Goal: Information Seeking & Learning: Learn about a topic

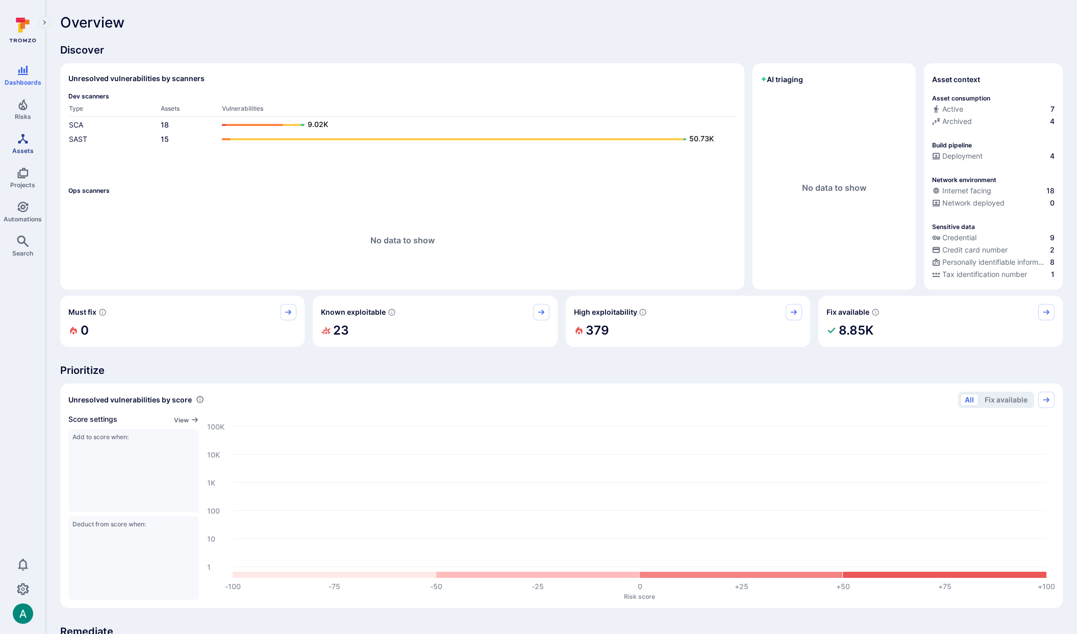
click at [23, 135] on icon "Assets" at bounding box center [23, 139] width 10 height 10
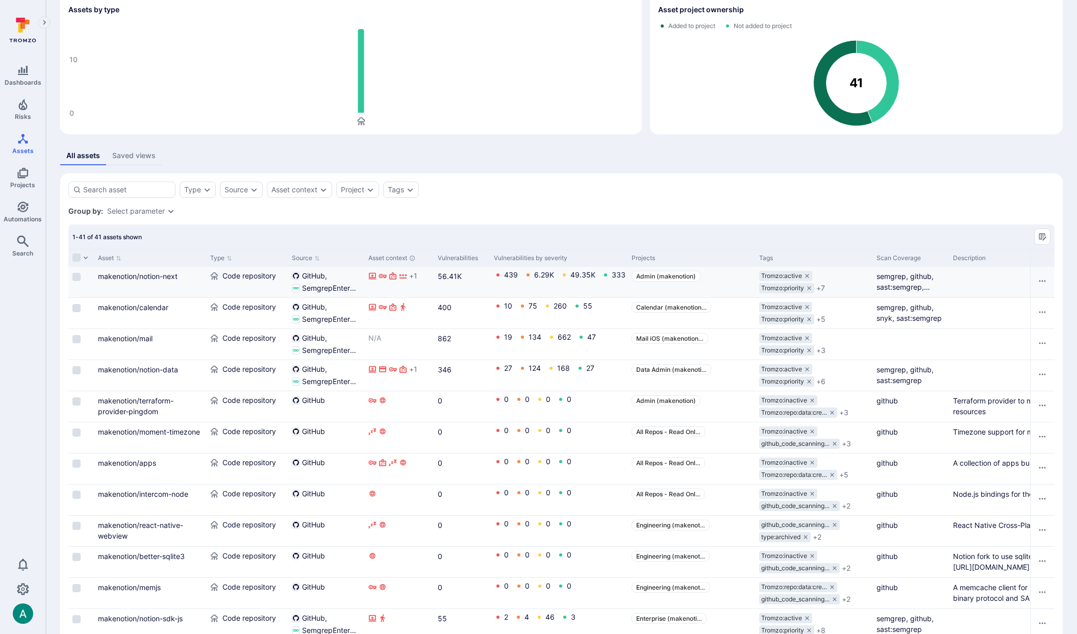
scroll to position [69, 0]
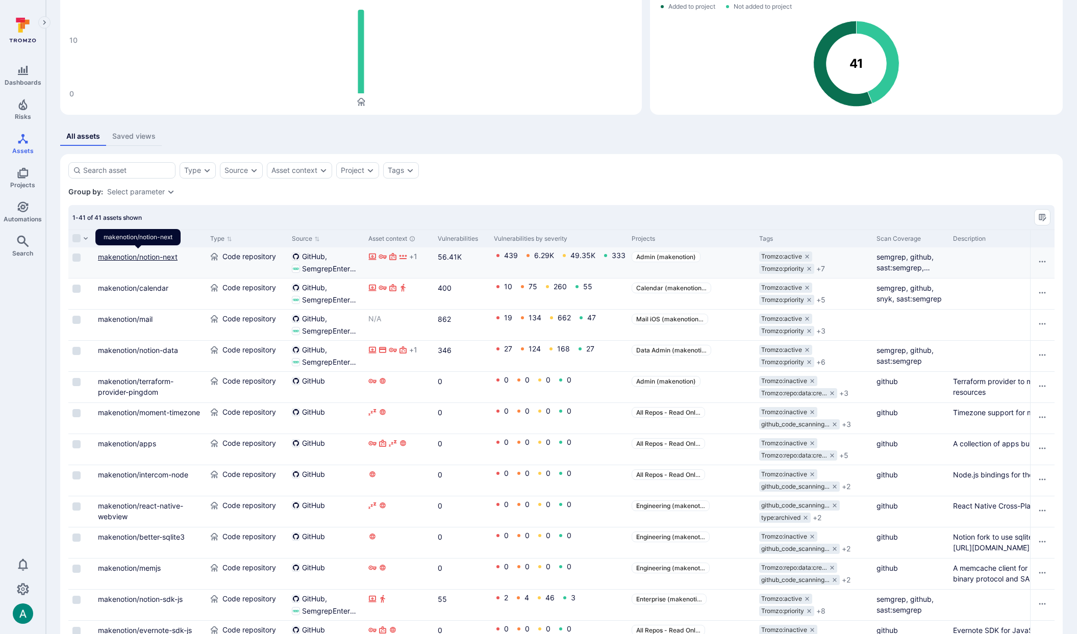
click at [134, 257] on link "makenotion/notion-next" at bounding box center [138, 257] width 80 height 9
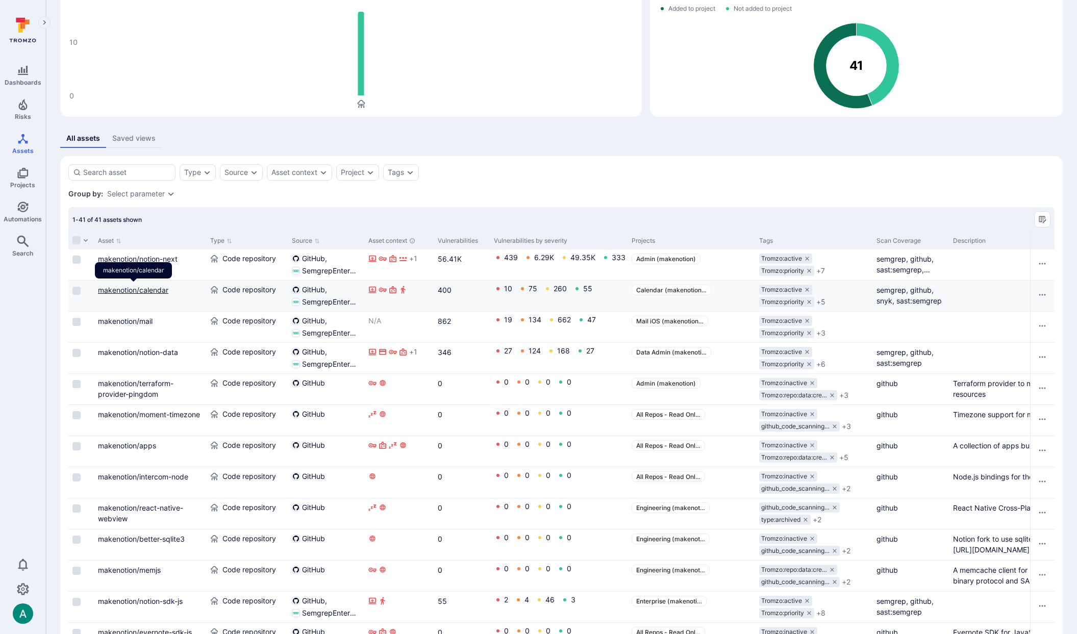
drag, startPoint x: 136, startPoint y: 291, endPoint x: 134, endPoint y: 301, distance: 9.8
click at [136, 291] on link "makenotion/calendar" at bounding box center [133, 290] width 70 height 9
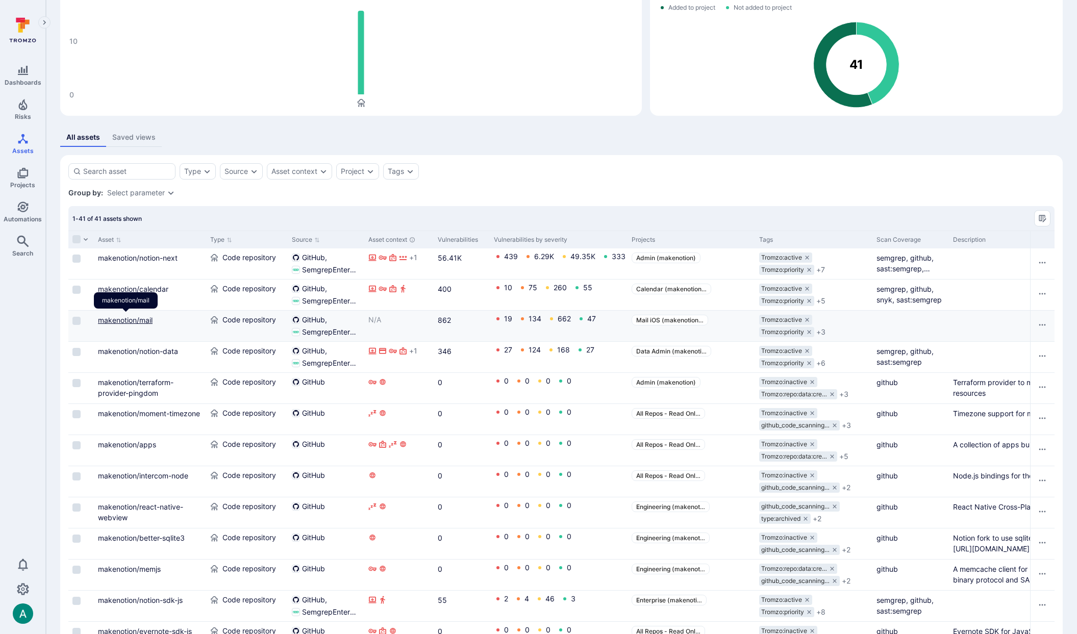
click at [134, 317] on link "makenotion/mail" at bounding box center [125, 320] width 55 height 9
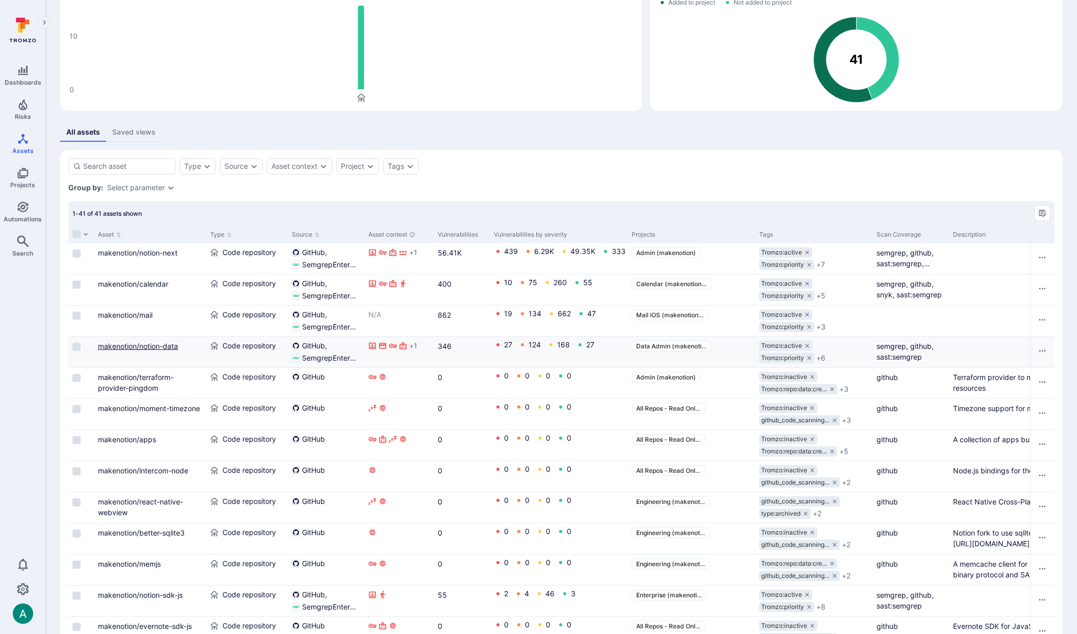
click at [155, 349] on link "makenotion/notion-data" at bounding box center [138, 346] width 80 height 9
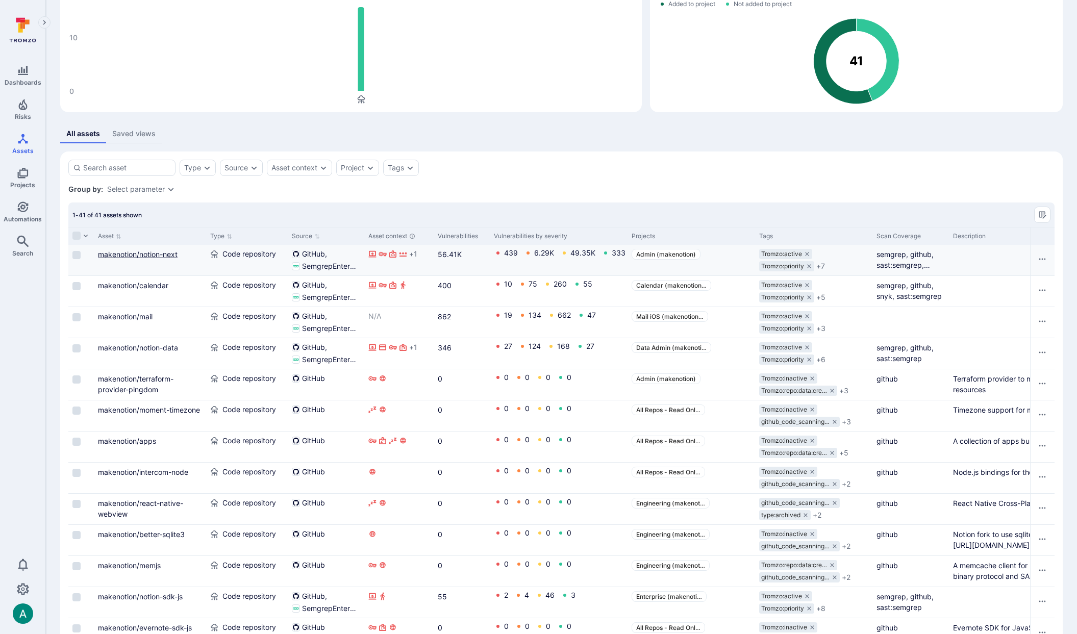
click at [152, 253] on link "makenotion/notion-next" at bounding box center [138, 254] width 80 height 9
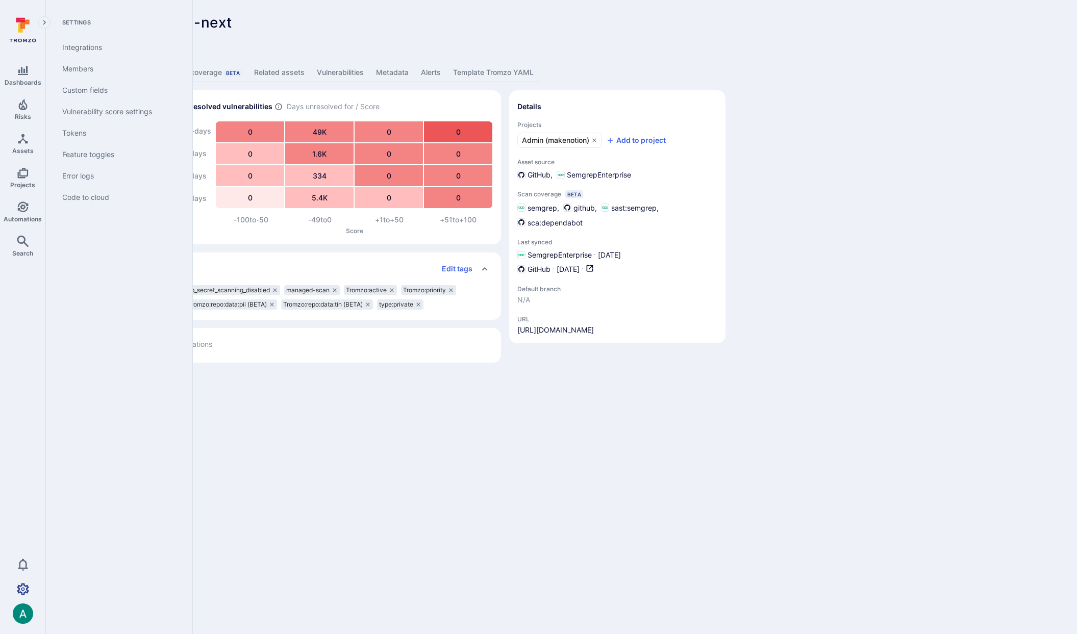
click at [15, 586] on link "Settings" at bounding box center [22, 589] width 45 height 20
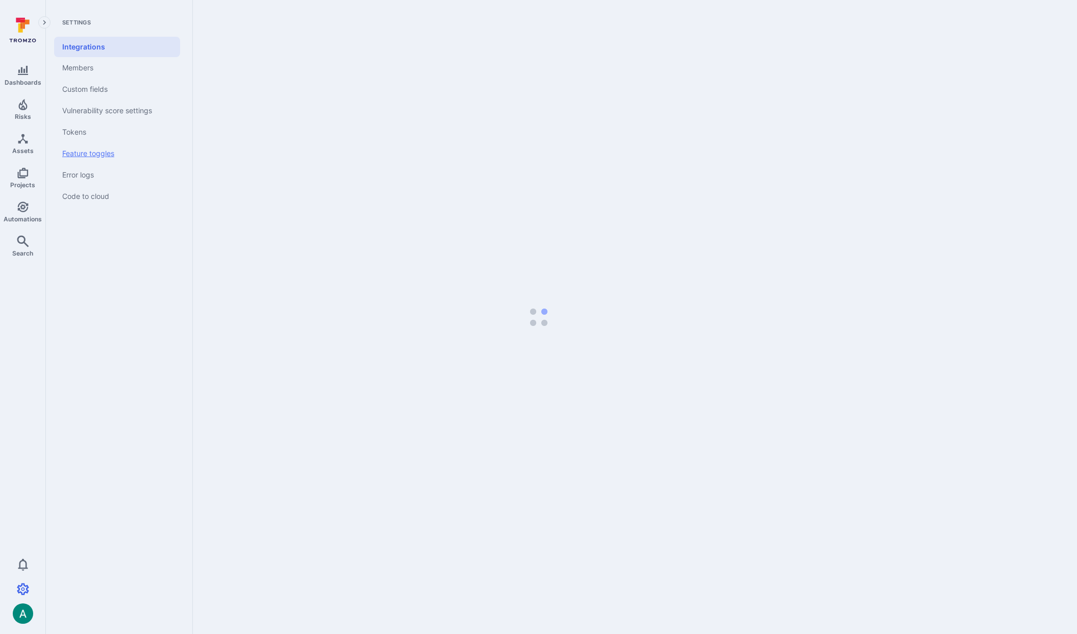
click at [103, 148] on link "Feature toggles" at bounding box center [117, 153] width 126 height 21
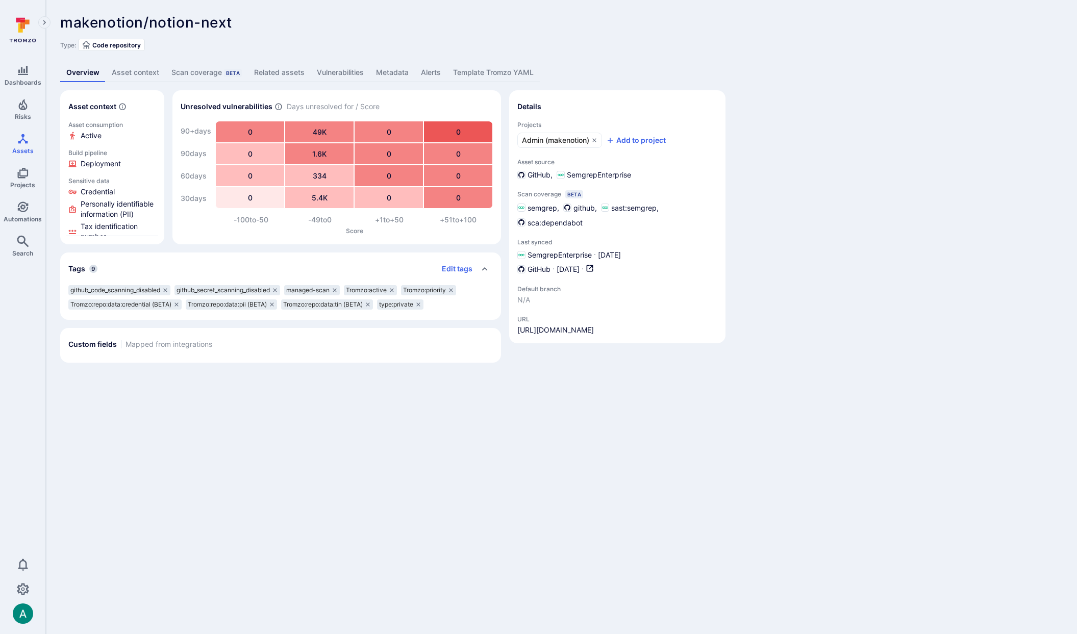
click at [940, 123] on div "Asset context Asset consumption Active Build pipeline Deployment Sensitive data…" at bounding box center [561, 226] width 1003 height 273
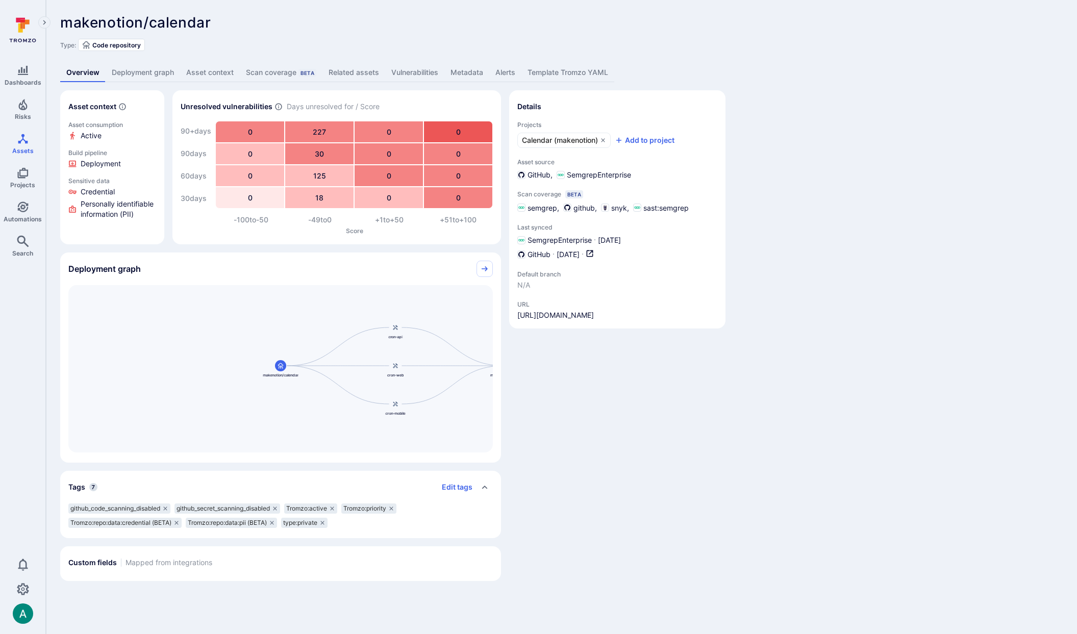
click at [151, 72] on link "Deployment graph" at bounding box center [143, 72] width 75 height 19
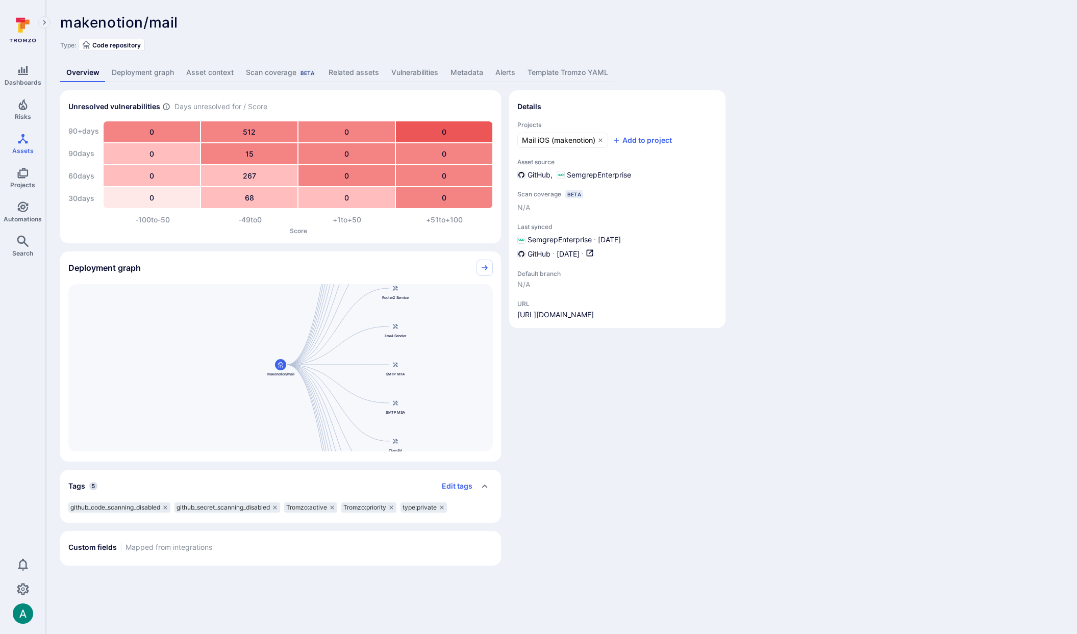
click at [144, 68] on link "Deployment graph" at bounding box center [143, 72] width 75 height 19
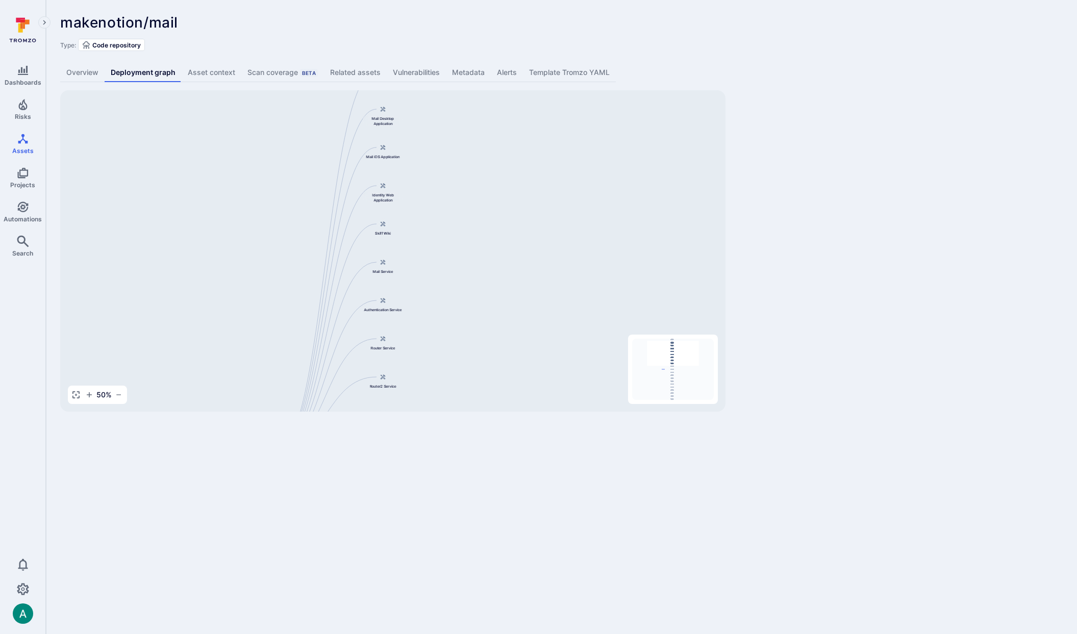
drag, startPoint x: 513, startPoint y: 182, endPoint x: 448, endPoint y: 382, distance: 209.8
click at [446, 386] on div "Mail Web Application makenotion/mail Mail Desktop Application Mail iOS Applicat…" at bounding box center [392, 251] width 665 height 322
drag, startPoint x: 449, startPoint y: 184, endPoint x: 450, endPoint y: 126, distance: 57.7
click at [448, 110] on div "Mail Web Application makenotion/mail Mail Desktop Application Mail iOS Applicat…" at bounding box center [392, 251] width 665 height 322
drag, startPoint x: 479, startPoint y: 320, endPoint x: 459, endPoint y: 127, distance: 194.9
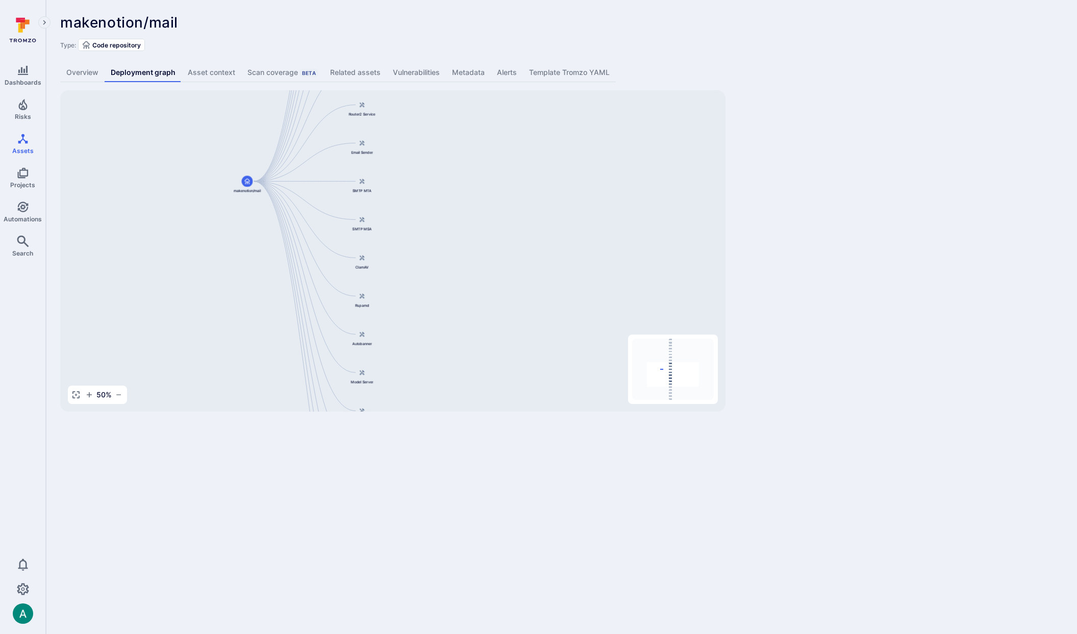
click at [459, 127] on div "Mail Web Application makenotion/mail Mail Desktop Application Mail iOS Applicat…" at bounding box center [392, 251] width 665 height 322
drag, startPoint x: 471, startPoint y: 309, endPoint x: 457, endPoint y: 103, distance: 206.1
click at [457, 103] on div "Mail Web Application makenotion/mail Mail Desktop Application Mail iOS Applicat…" at bounding box center [392, 251] width 665 height 322
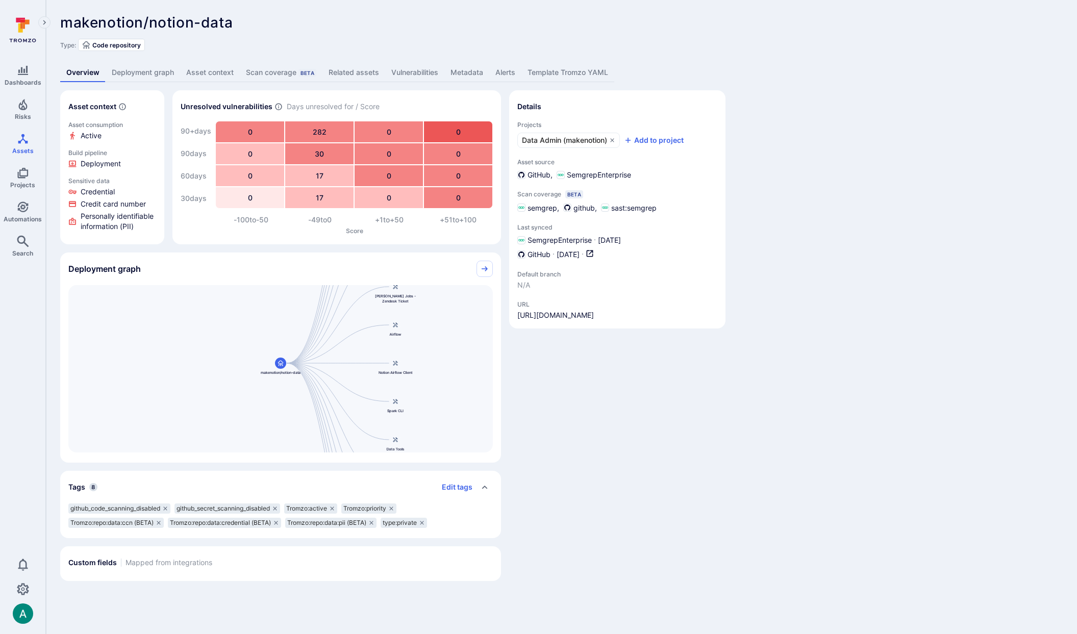
click at [137, 70] on link "Deployment graph" at bounding box center [143, 72] width 75 height 19
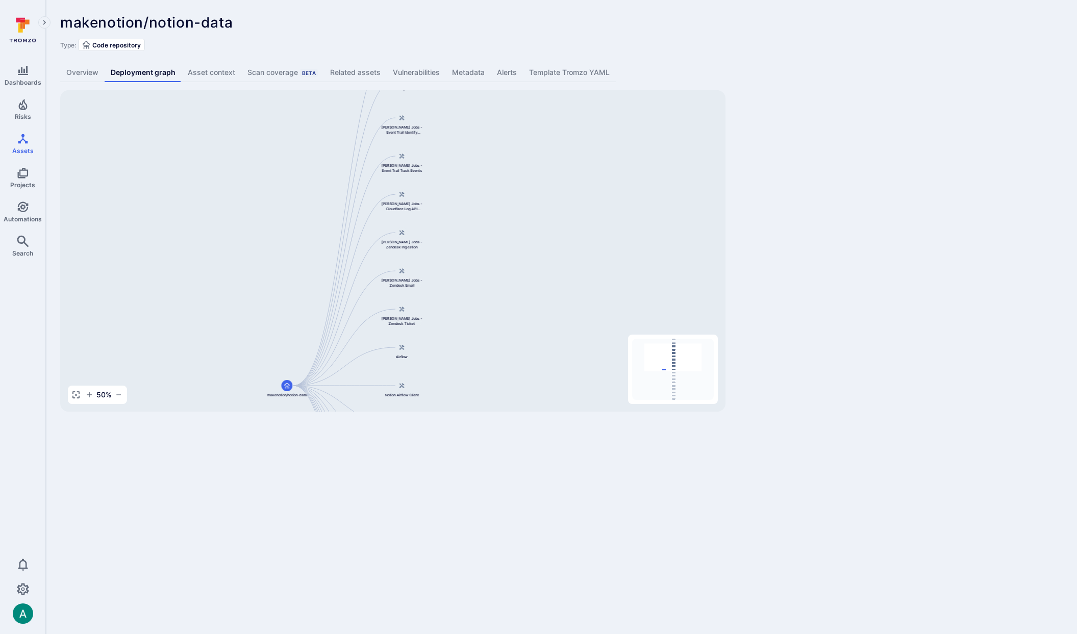
drag, startPoint x: 531, startPoint y: 213, endPoint x: 482, endPoint y: 351, distance: 146.1
click at [482, 351] on div "Spark Jobs makenotion/notion-data Reindexer Spark Jobs Flink Jobs - Event Trail…" at bounding box center [392, 251] width 665 height 322
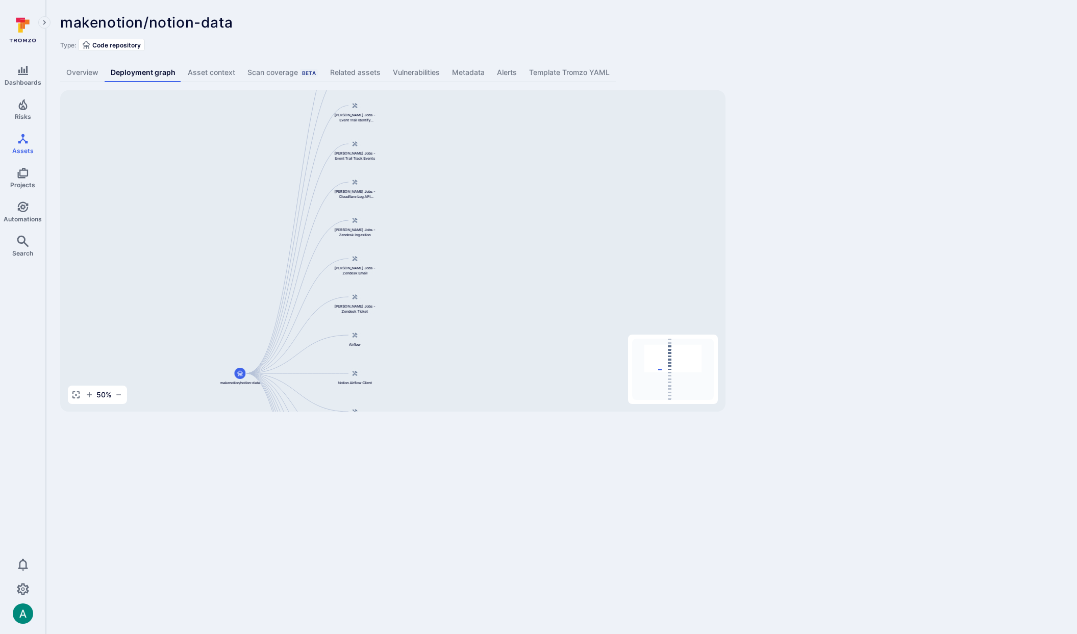
drag, startPoint x: 489, startPoint y: 175, endPoint x: 442, endPoint y: 167, distance: 47.6
click at [442, 162] on div "Spark Jobs makenotion/notion-data Reindexer Spark Jobs Flink Jobs - Event Trail…" at bounding box center [392, 251] width 665 height 322
drag, startPoint x: 430, startPoint y: 326, endPoint x: 434, endPoint y: 169, distance: 156.7
click at [434, 169] on div "Spark Jobs makenotion/notion-data Reindexer Spark Jobs Flink Jobs - Event Trail…" at bounding box center [392, 251] width 665 height 322
drag, startPoint x: 396, startPoint y: 323, endPoint x: 400, endPoint y: 193, distance: 130.2
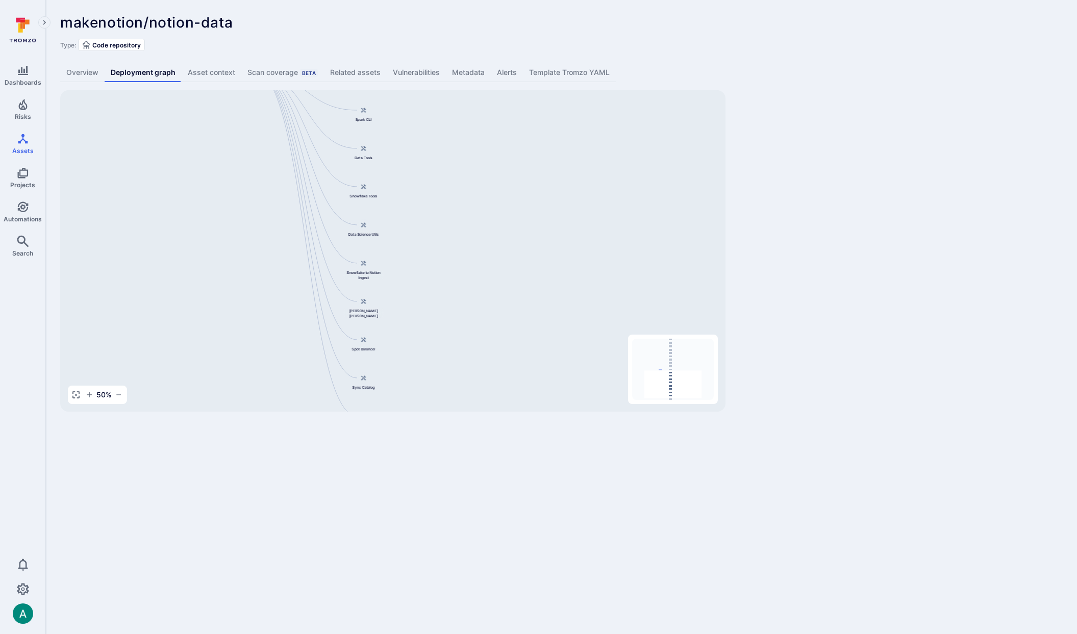
click at [400, 193] on div "Spark Jobs makenotion/notion-data Reindexer Spark Jobs Flink Jobs - Event Trail…" at bounding box center [392, 251] width 665 height 322
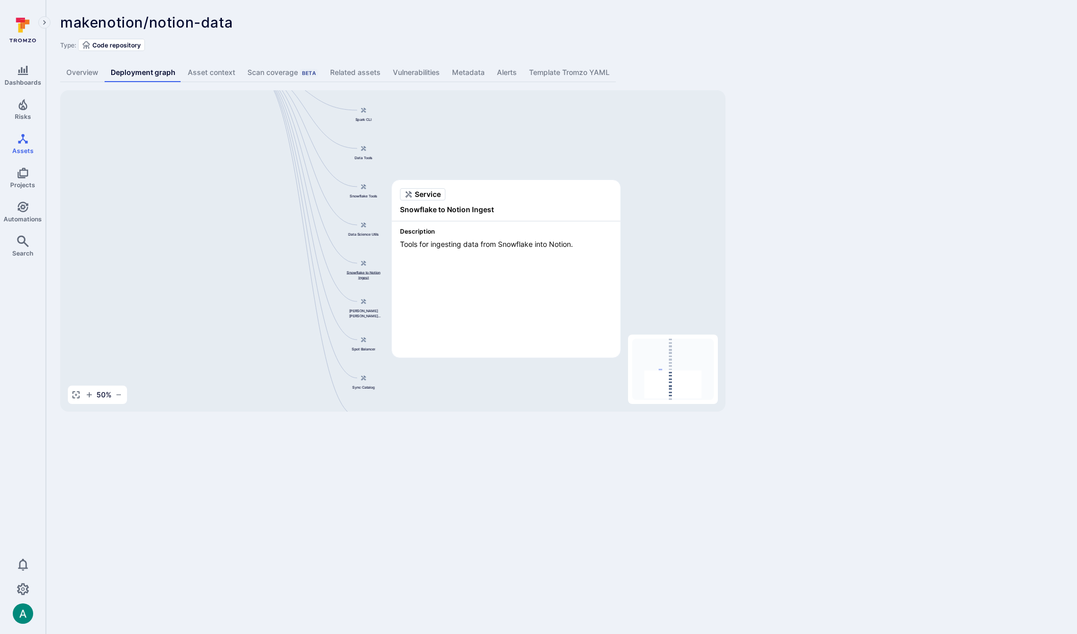
click at [366, 277] on span "Snowflake to Notion Ingest" at bounding box center [363, 275] width 41 height 10
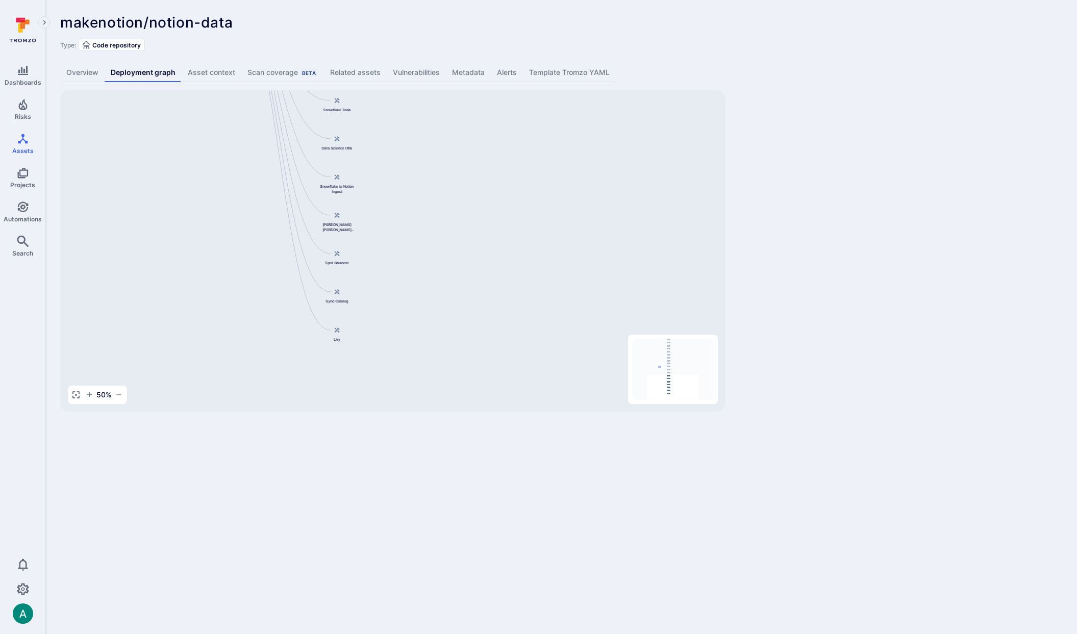
drag, startPoint x: 445, startPoint y: 215, endPoint x: 422, endPoint y: 141, distance: 77.0
click at [422, 141] on div "Spark Jobs makenotion/notion-data Reindexer Spark Jobs Flink Jobs - Event Trail…" at bounding box center [392, 251] width 665 height 322
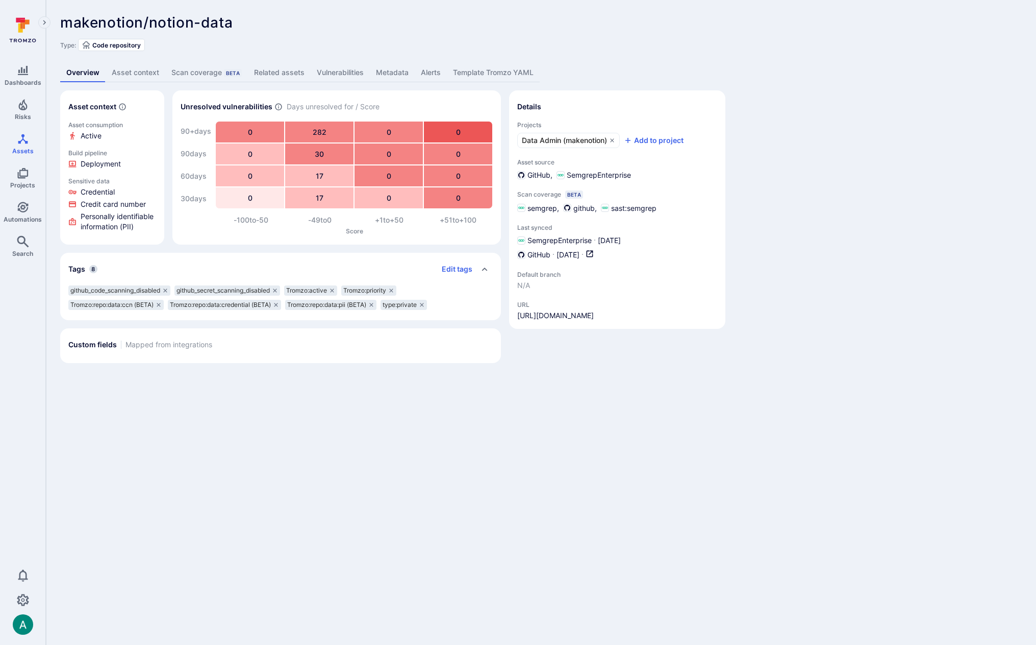
click at [411, 18] on div "makenotion/notion-data ... Show more" at bounding box center [468, 22] width 816 height 16
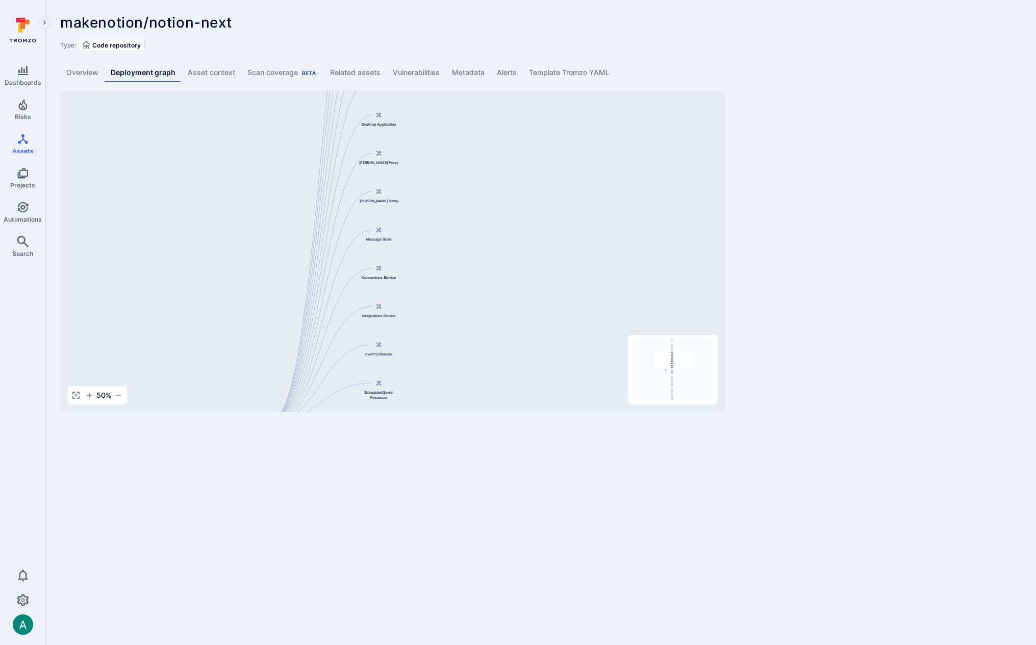
drag, startPoint x: 530, startPoint y: 209, endPoint x: 458, endPoint y: 382, distance: 187.2
click at [458, 382] on div "Main Server makenotion/notion-next Public API Server Message Processor Front We…" at bounding box center [392, 251] width 665 height 322
drag, startPoint x: 446, startPoint y: 184, endPoint x: 435, endPoint y: 291, distance: 107.7
click at [435, 339] on div "Main Server makenotion/notion-next Public API Server Message Processor Front We…" at bounding box center [392, 251] width 665 height 322
drag, startPoint x: 436, startPoint y: 167, endPoint x: 428, endPoint y: 307, distance: 140.1
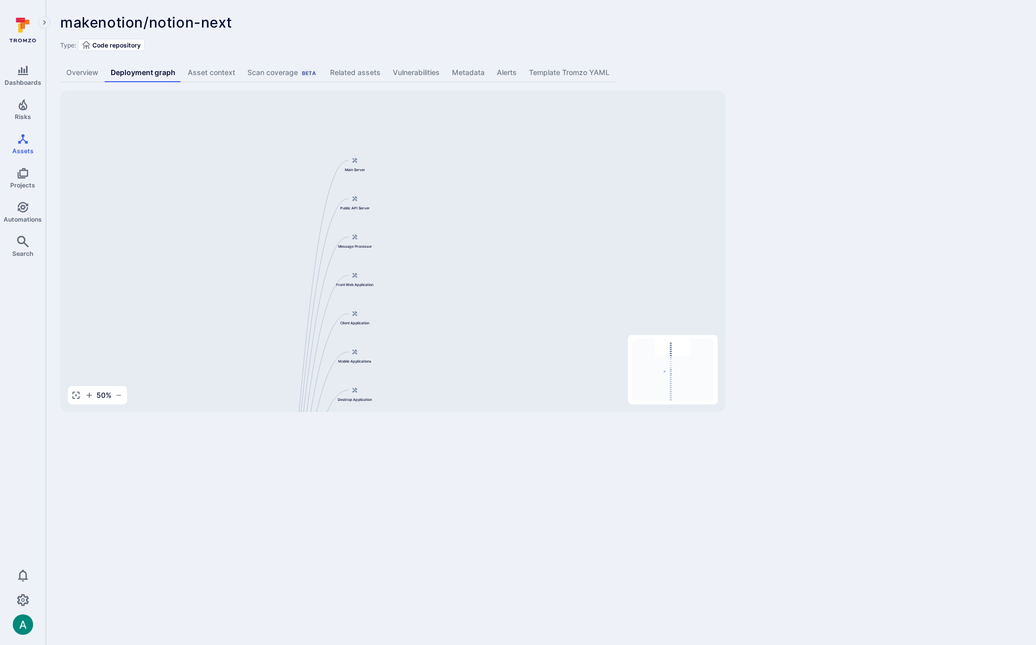
click at [424, 320] on div "Main Server makenotion/notion-next Public API Server Message Processor Front We…" at bounding box center [392, 251] width 665 height 322
drag, startPoint x: 473, startPoint y: 364, endPoint x: 461, endPoint y: 204, distance: 160.7
click at [463, 200] on div "Main Server makenotion/notion-next Public API Server Message Processor Front We…" at bounding box center [392, 251] width 665 height 322
drag, startPoint x: 442, startPoint y: 338, endPoint x: 451, endPoint y: 226, distance: 112.1
click at [457, 176] on div "Main Server makenotion/notion-next Public API Server Message Processor Front We…" at bounding box center [392, 251] width 665 height 322
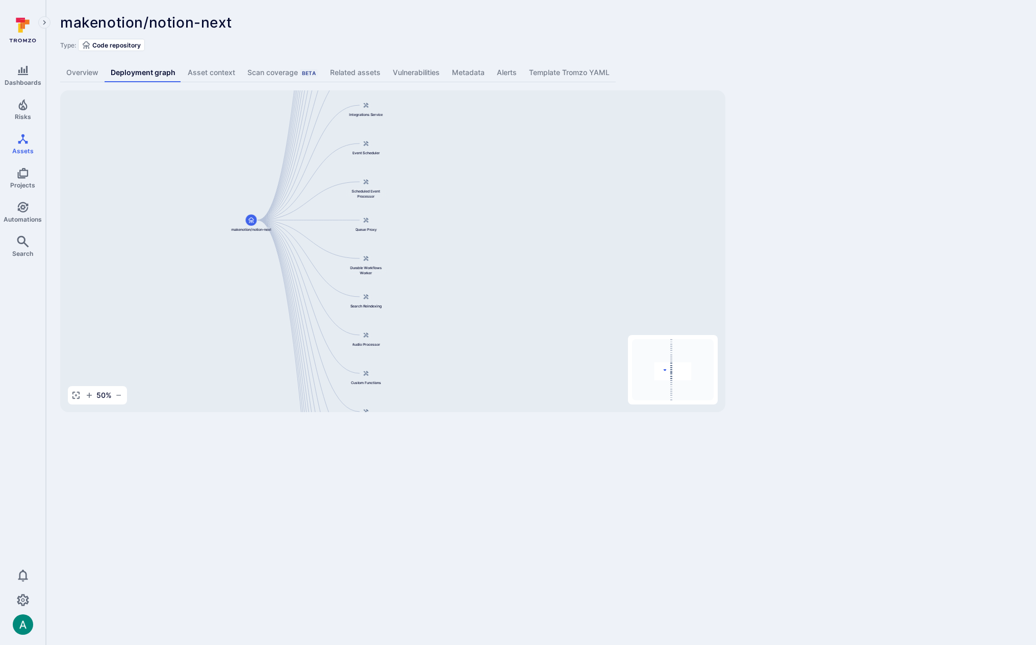
drag, startPoint x: 445, startPoint y: 357, endPoint x: 450, endPoint y: 174, distance: 182.8
click at [450, 174] on div "Main Server makenotion/notion-next Public API Server Message Processor Front We…" at bounding box center [392, 251] width 665 height 322
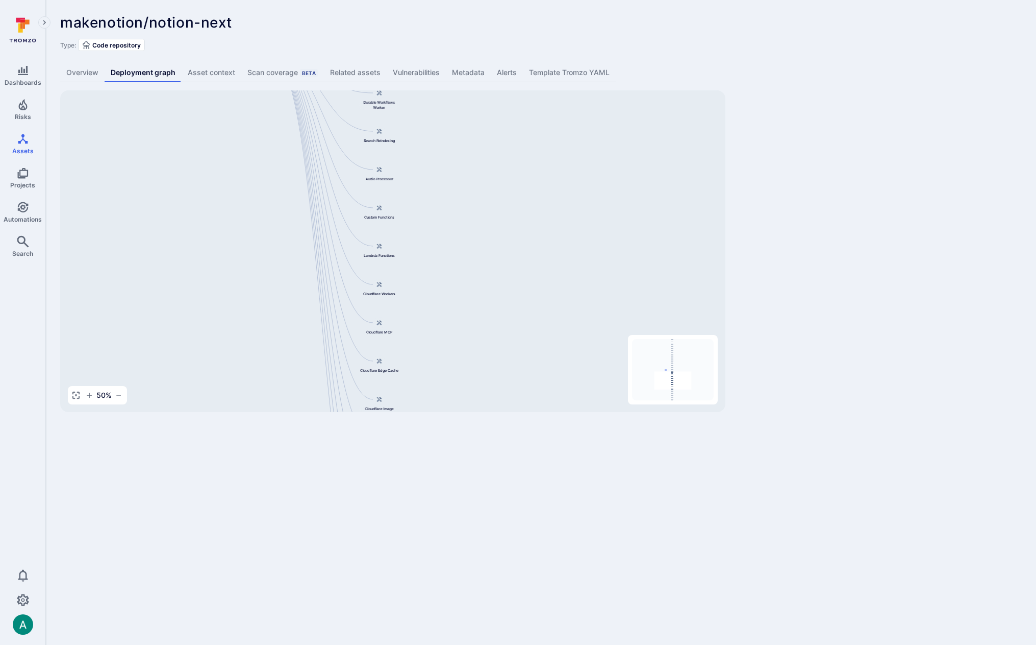
drag, startPoint x: 459, startPoint y: 337, endPoint x: 472, endPoint y: 172, distance: 165.4
click at [472, 172] on div "Main Server makenotion/notion-next Public API Server Message Processor Front We…" at bounding box center [392, 251] width 665 height 322
drag, startPoint x: 477, startPoint y: 336, endPoint x: 495, endPoint y: 184, distance: 153.1
click at [495, 184] on div "Main Server makenotion/notion-next Public API Server Message Processor Front We…" at bounding box center [392, 251] width 665 height 322
drag, startPoint x: 502, startPoint y: 350, endPoint x: 497, endPoint y: 212, distance: 137.9
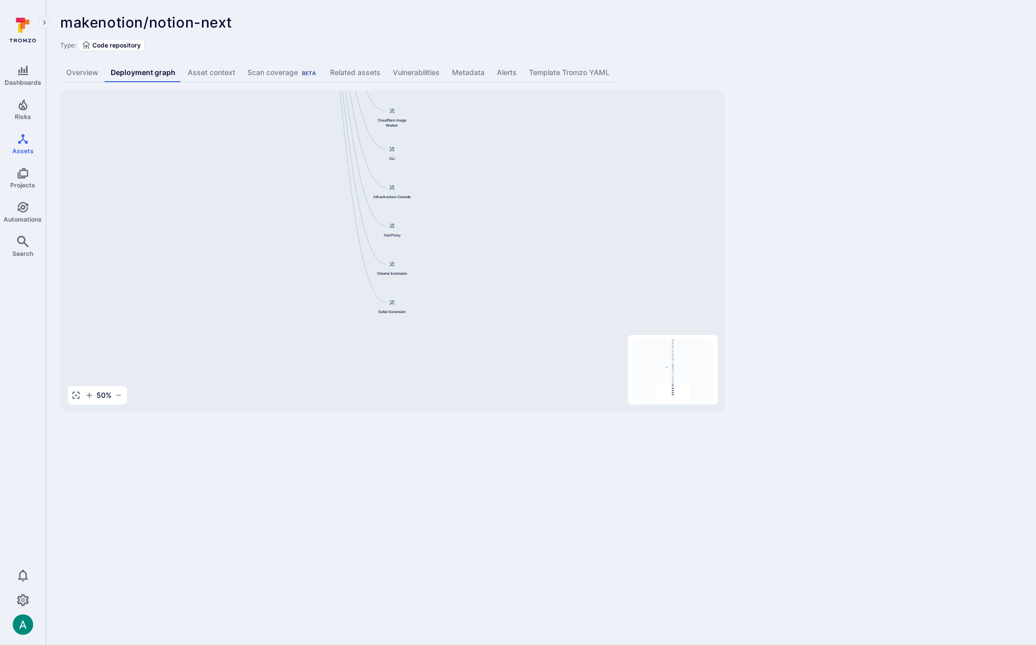
click at [497, 212] on div "Main Server makenotion/notion-next Public API Server Message Processor Front We…" at bounding box center [392, 251] width 665 height 322
click at [26, 178] on icon "Projects" at bounding box center [23, 173] width 12 height 12
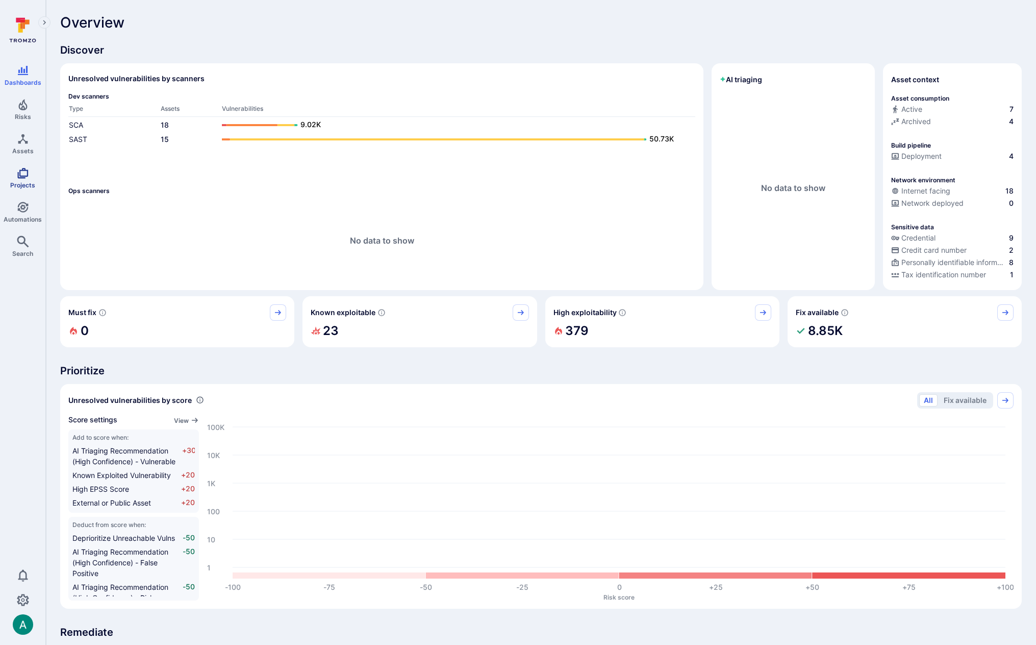
click at [27, 183] on span "Projects" at bounding box center [22, 185] width 25 height 8
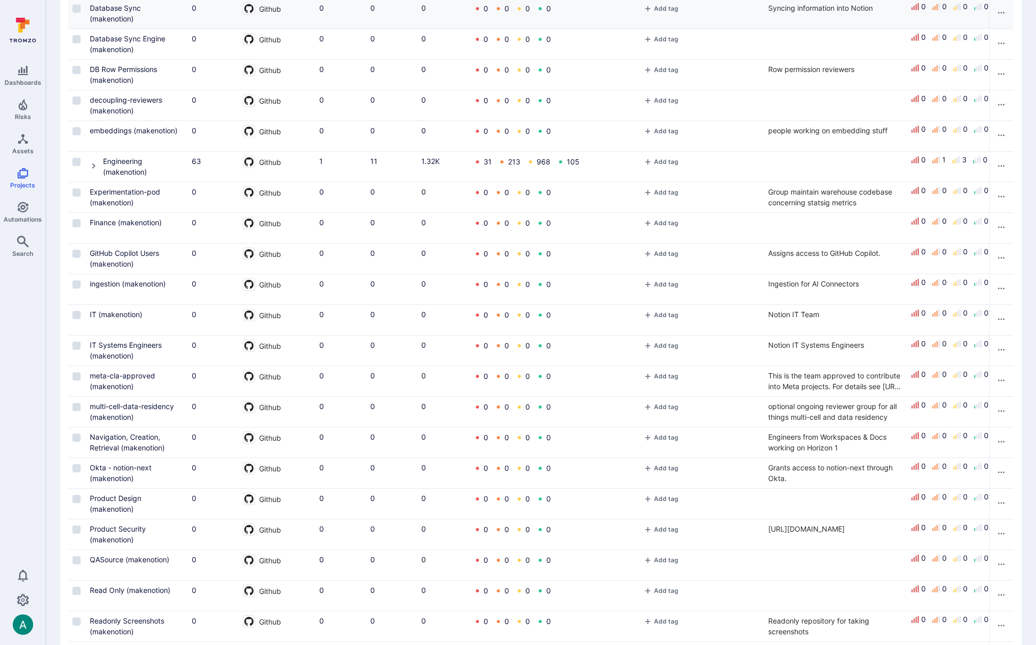
scroll to position [414, 0]
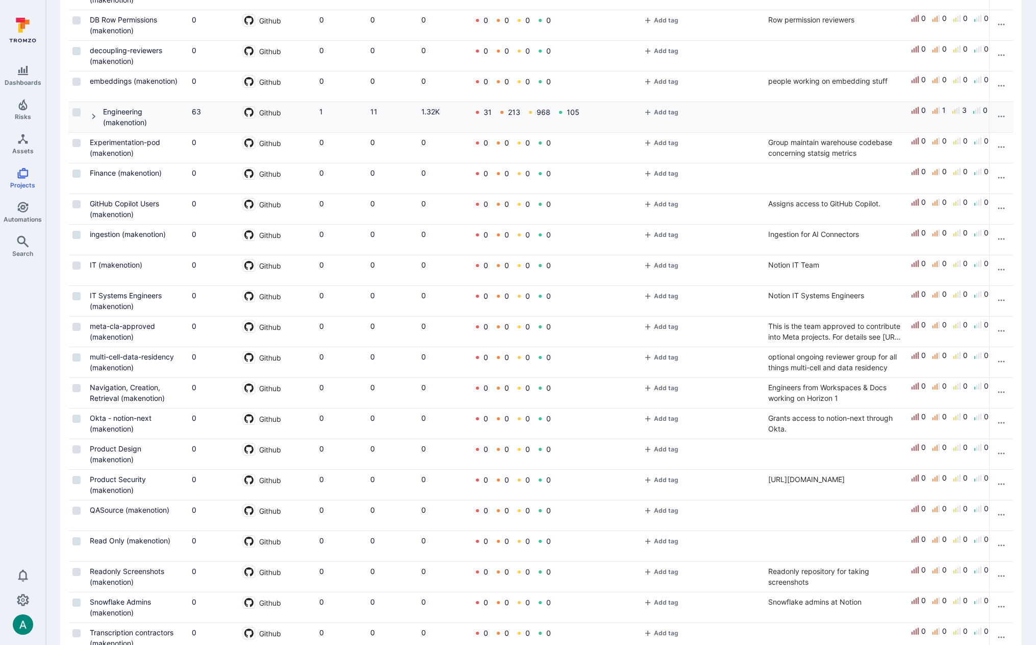
click at [93, 117] on icon "Cell for Project" at bounding box center [94, 116] width 4 height 6
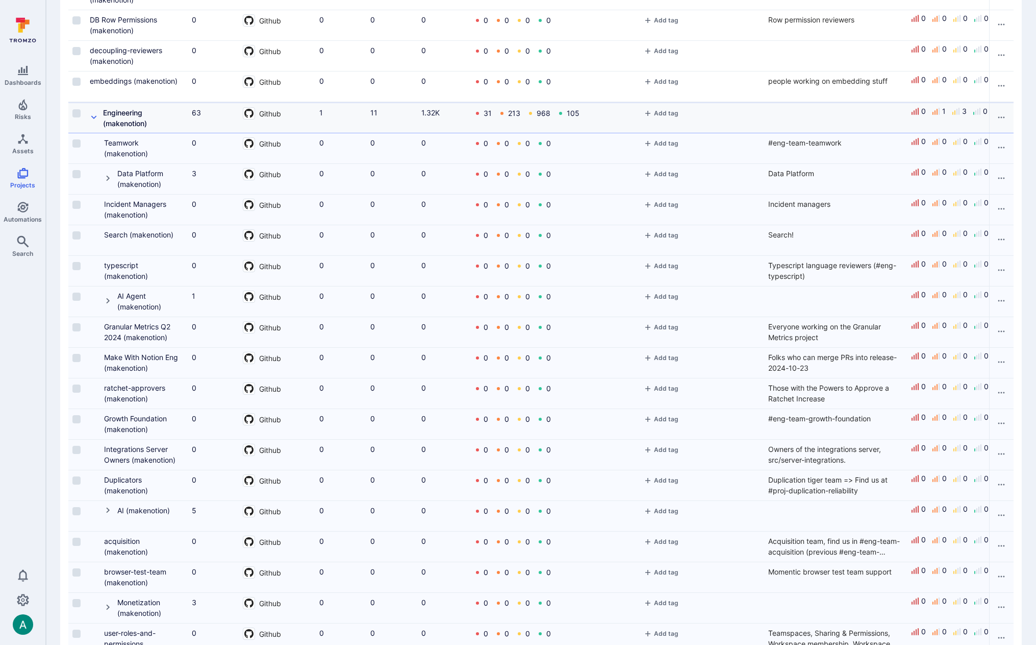
click at [93, 117] on icon "Cell for Project" at bounding box center [94, 117] width 8 height 8
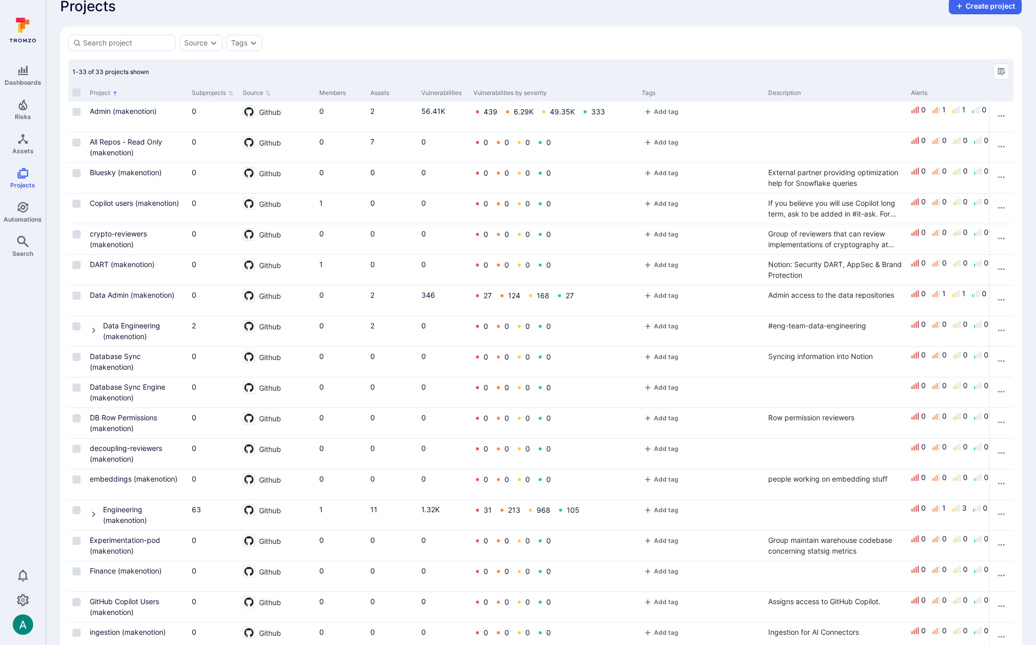
scroll to position [0, 0]
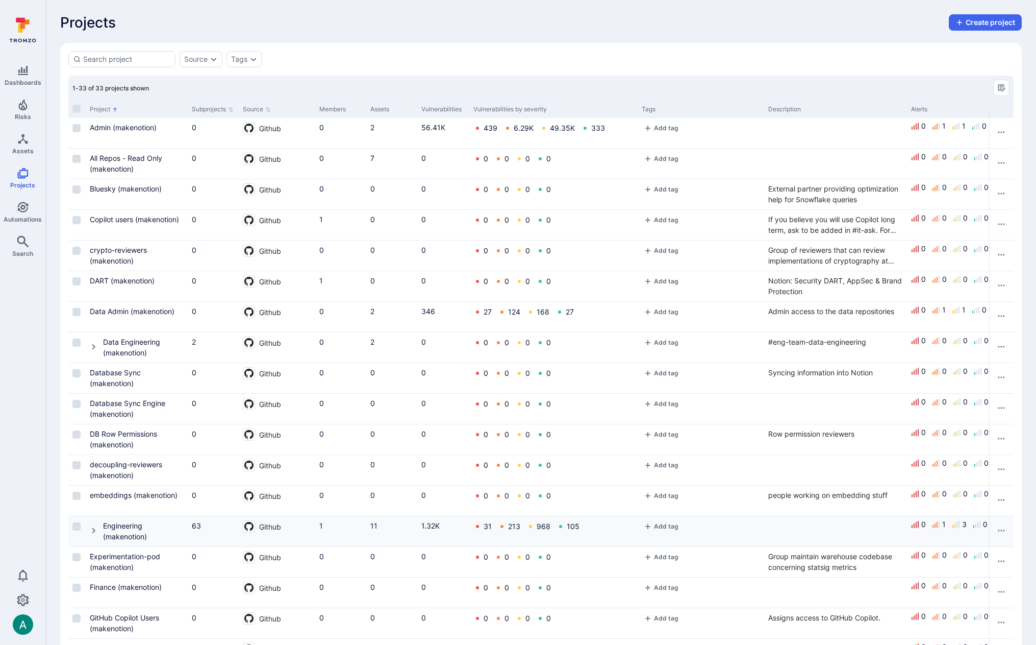
click at [91, 531] on icon "Cell for Project" at bounding box center [94, 530] width 8 height 8
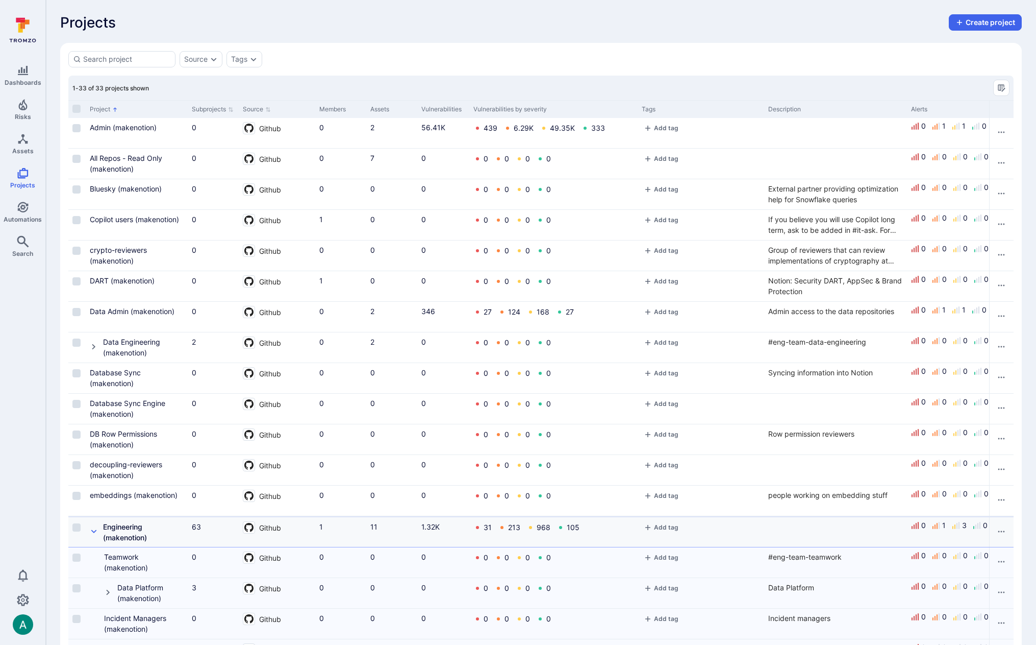
click at [91, 531] on icon "Cell for Project" at bounding box center [94, 531] width 8 height 8
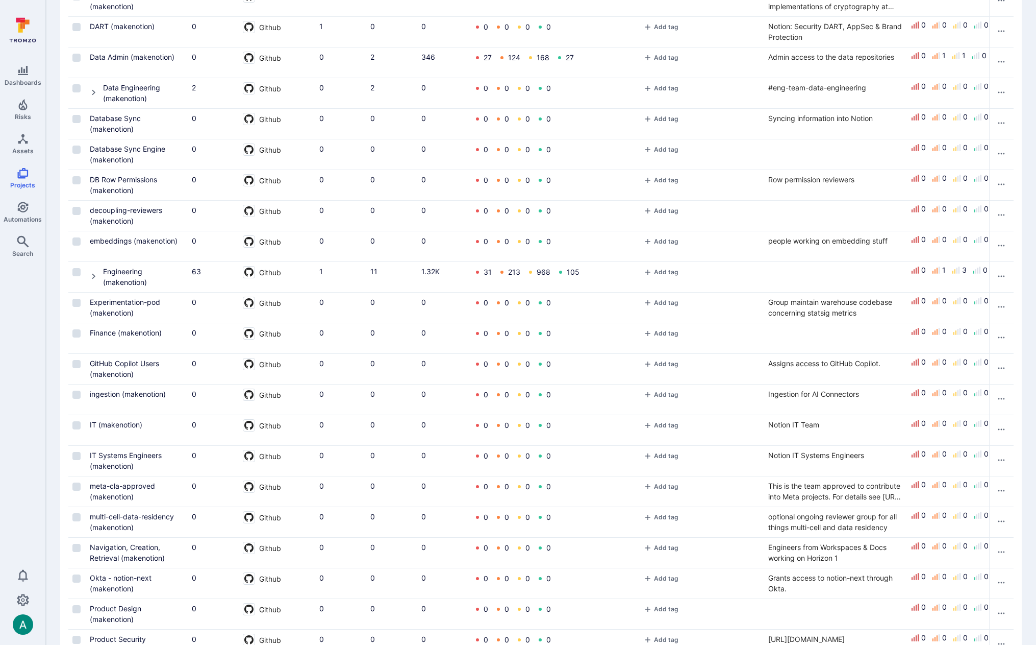
scroll to position [257, 0]
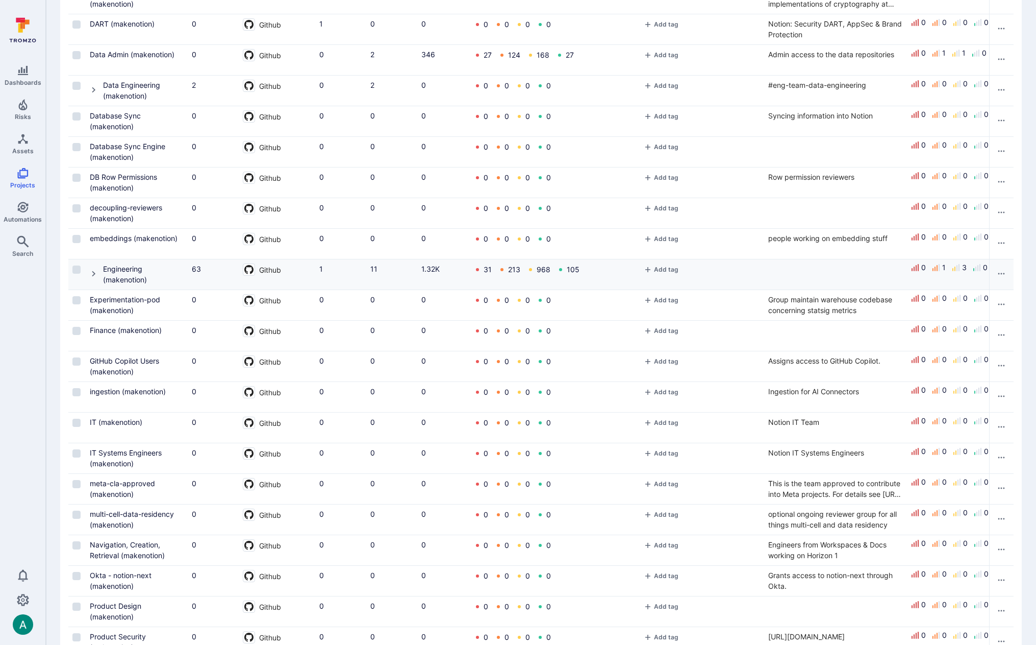
click at [92, 274] on icon "Cell for Project" at bounding box center [94, 273] width 8 height 8
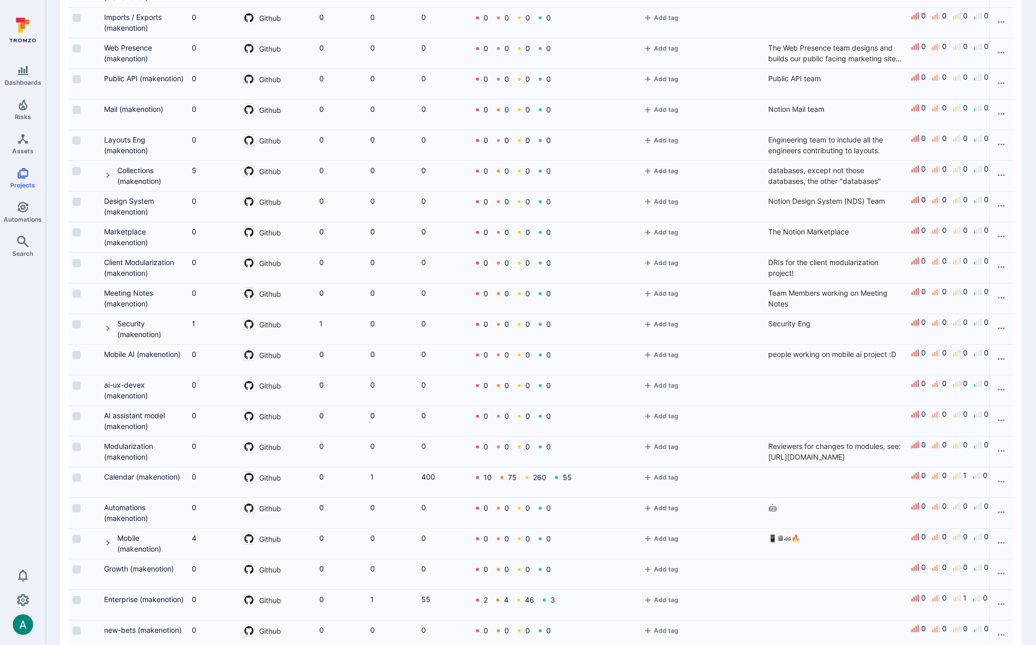
scroll to position [1254, 0]
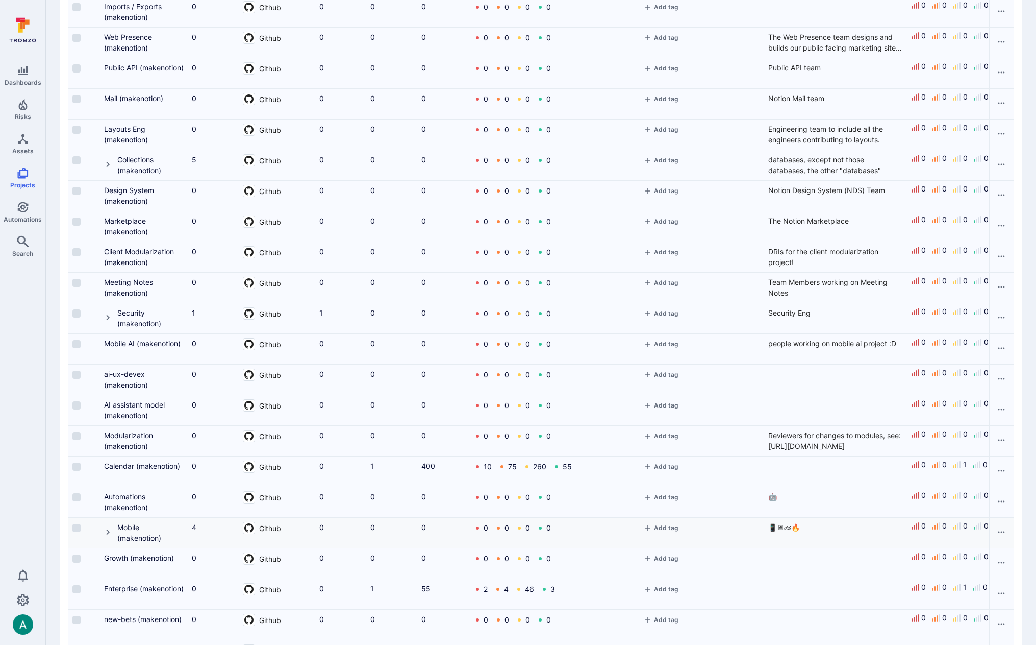
click at [107, 533] on icon "Cell for Project" at bounding box center [108, 532] width 8 height 8
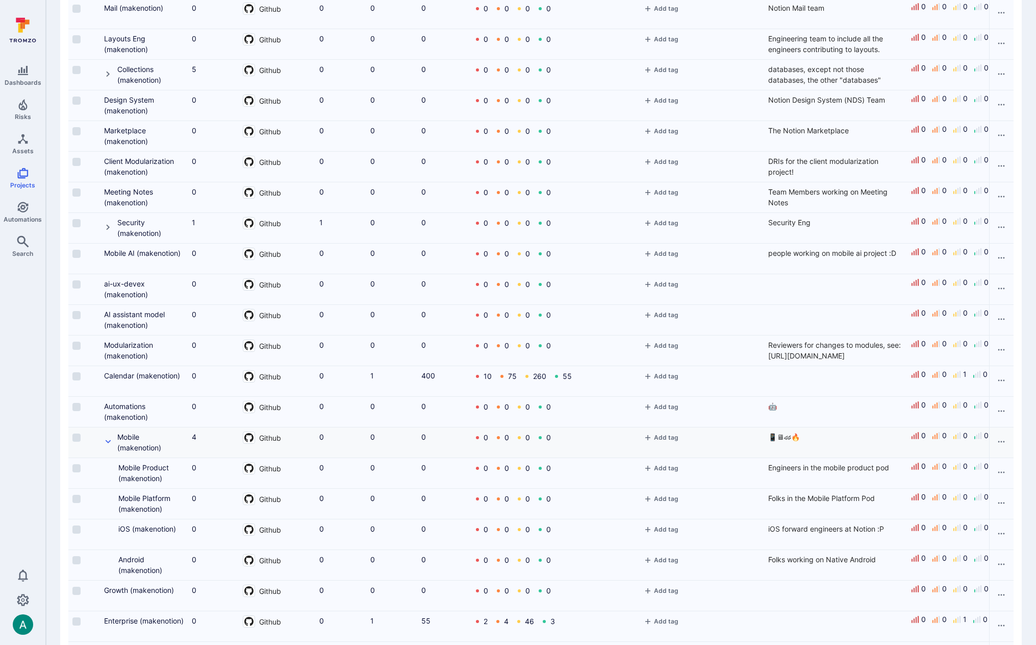
scroll to position [1346, 0]
click at [141, 528] on link "iOS (makenotion)" at bounding box center [147, 527] width 58 height 9
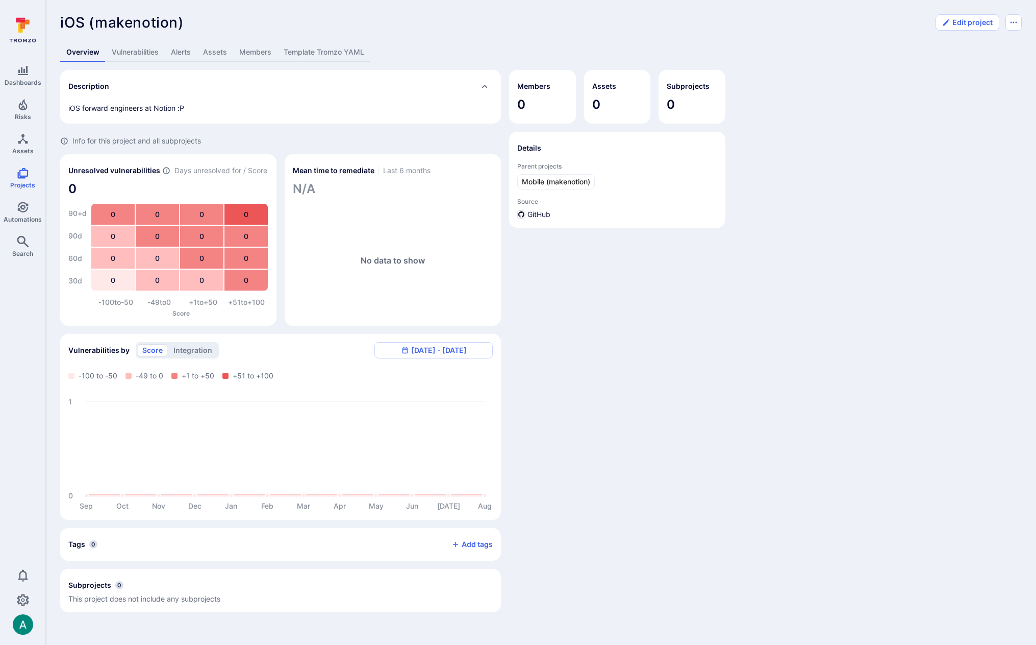
click at [333, 55] on link "Template Tromzo YAML" at bounding box center [324, 52] width 93 height 19
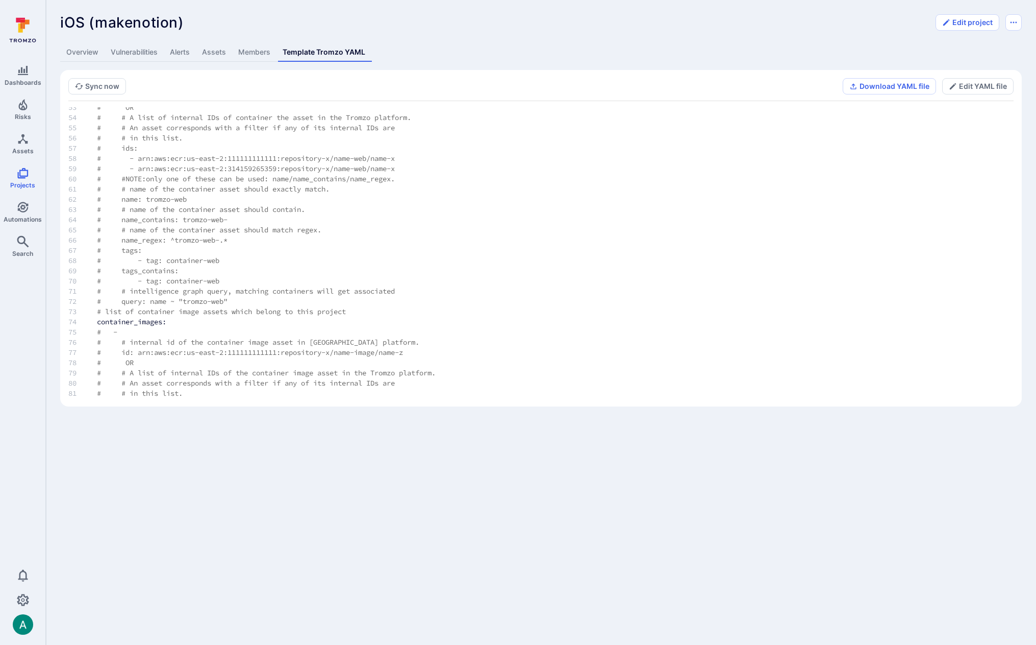
scroll to position [542, 0]
click at [87, 52] on link "Overview" at bounding box center [82, 52] width 44 height 19
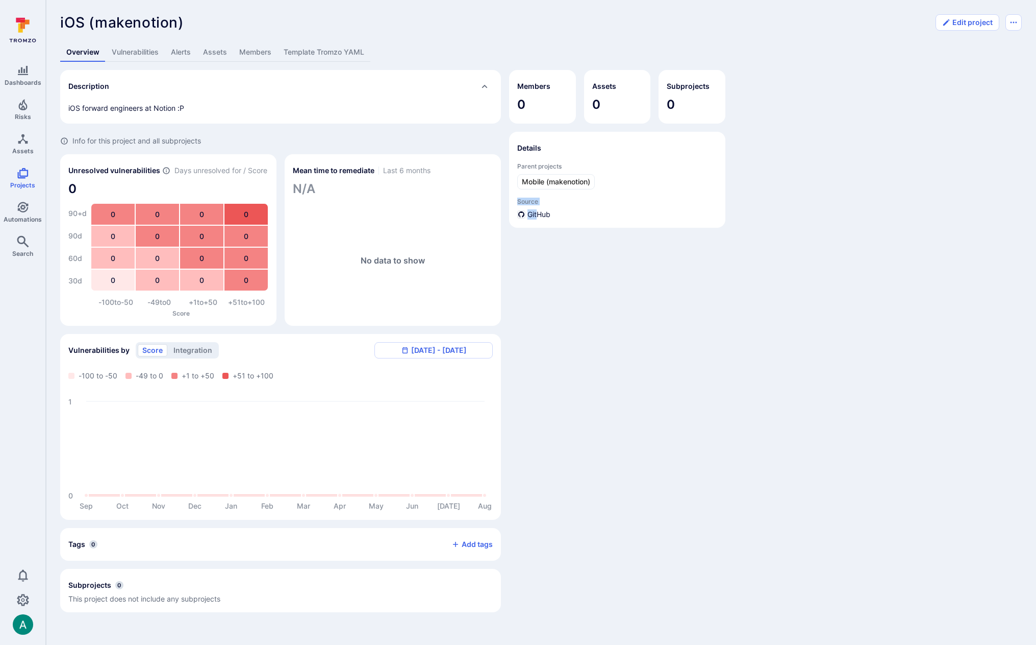
drag, startPoint x: 538, startPoint y: 214, endPoint x: 517, endPoint y: 203, distance: 24.0
click at [517, 203] on div "Source GitHub" at bounding box center [617, 209] width 200 height 22
click at [608, 250] on div "Members 0 Assets 0 Subprojects 0 Details Parent projects Mobile (makenotion) So…" at bounding box center [617, 341] width 216 height 542
click at [224, 51] on link "Assets" at bounding box center [215, 52] width 36 height 19
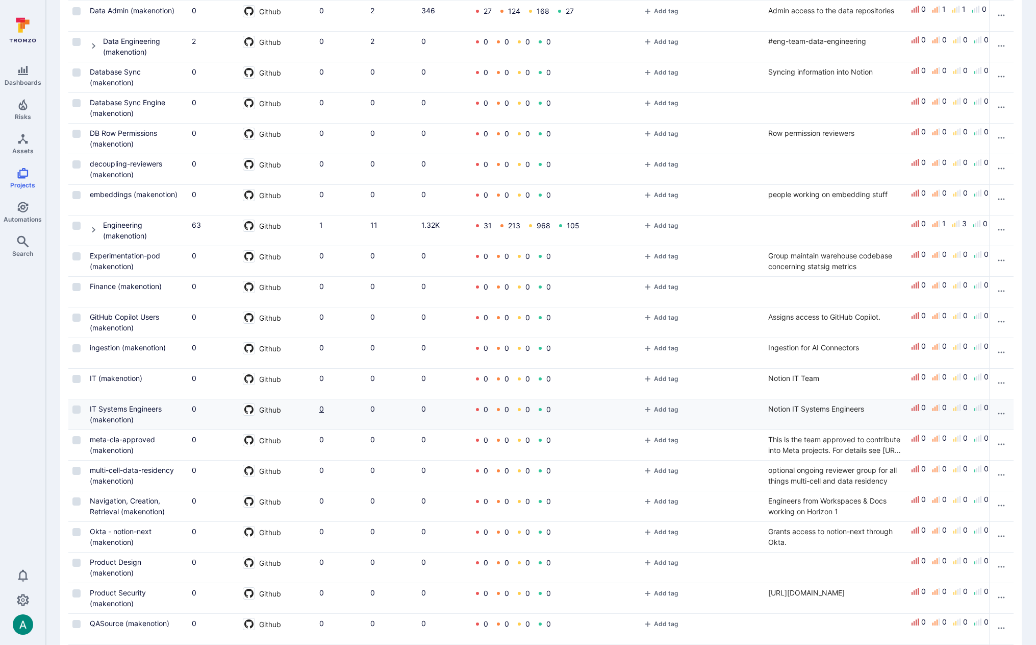
scroll to position [286, 0]
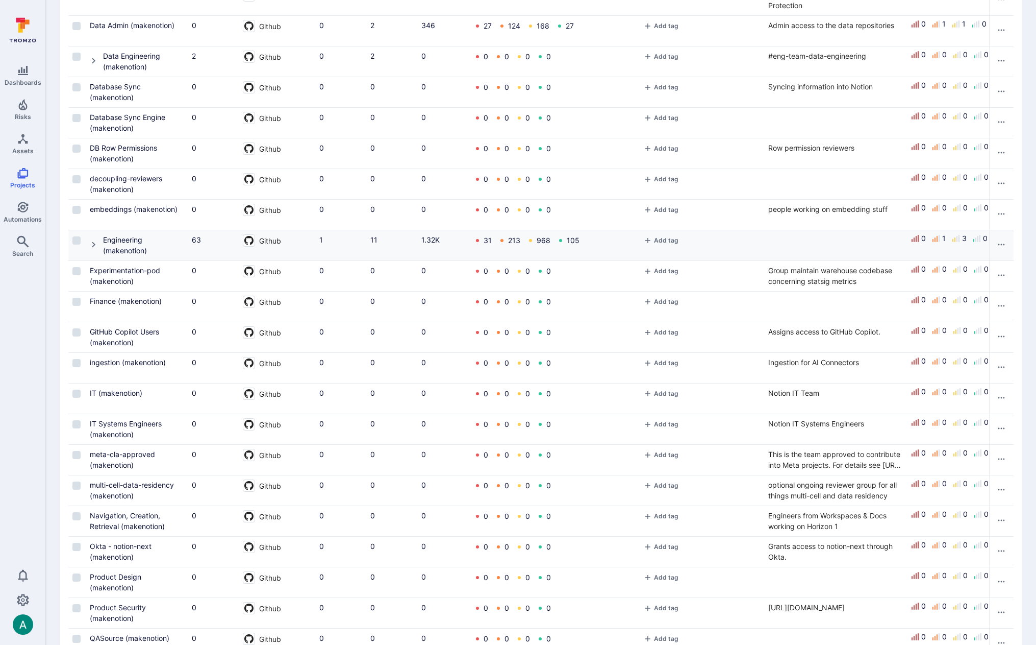
click at [93, 242] on icon "Cell for Project" at bounding box center [94, 244] width 8 height 8
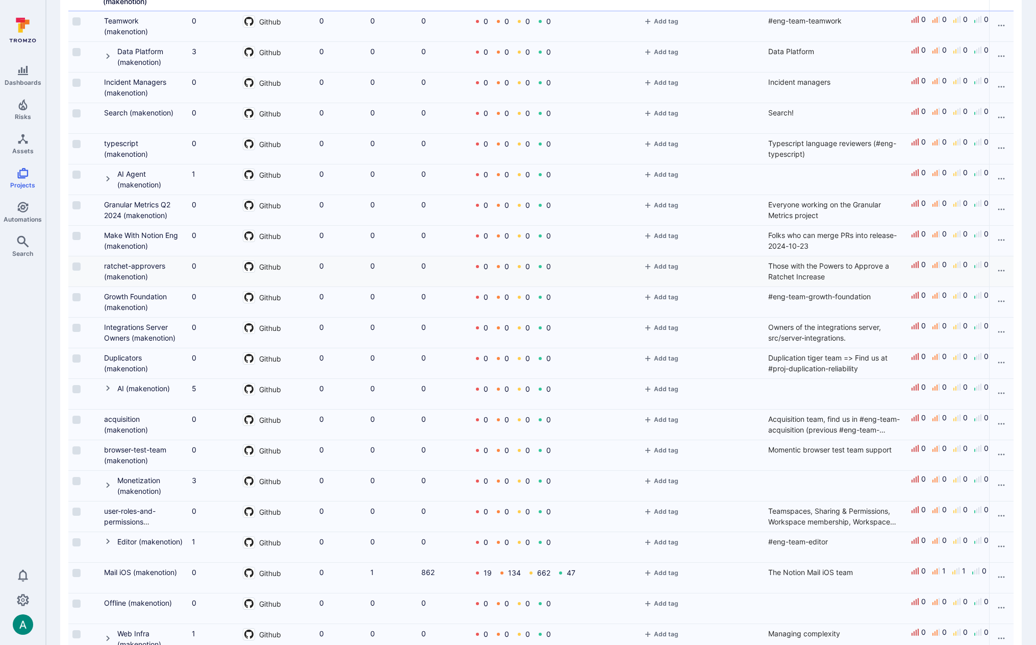
scroll to position [633, 0]
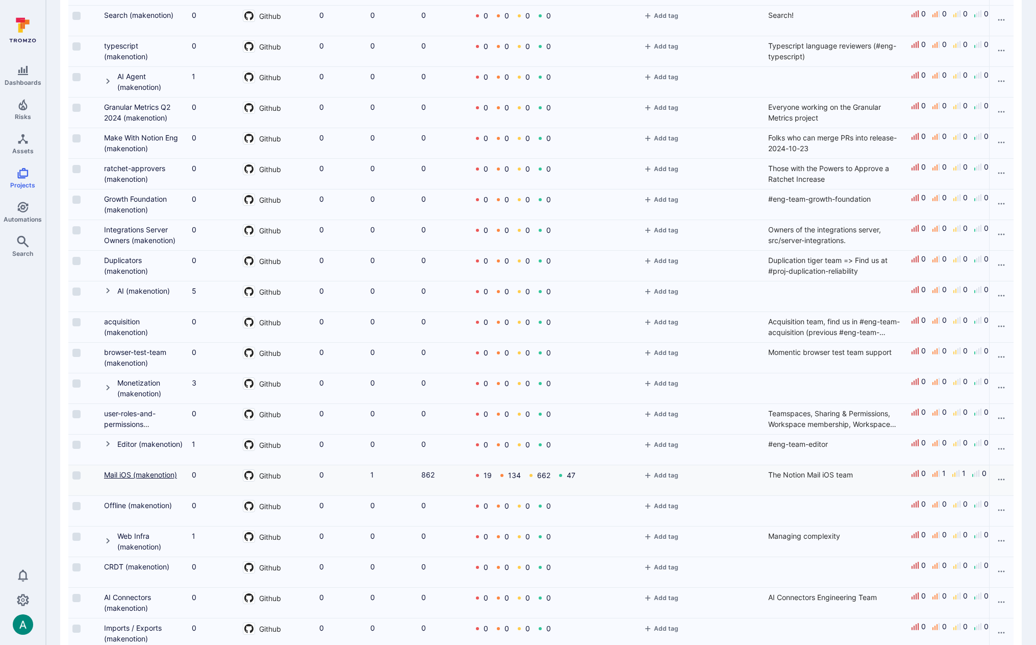
click at [135, 474] on link "Mail iOS (makenotion)" at bounding box center [140, 474] width 73 height 9
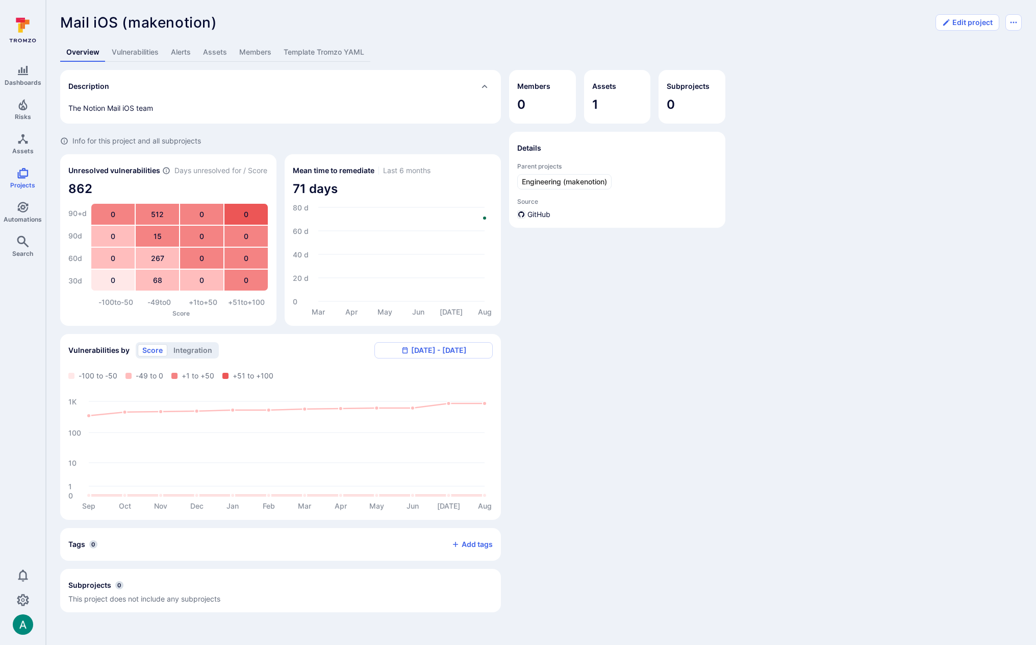
click at [209, 52] on link "Assets" at bounding box center [215, 52] width 36 height 19
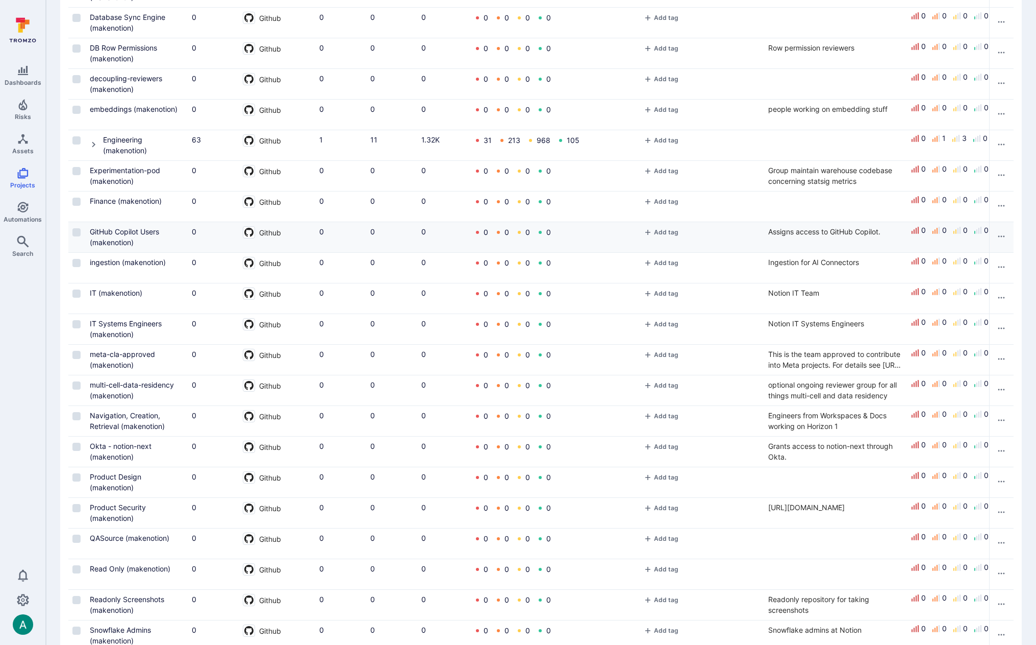
scroll to position [357, 0]
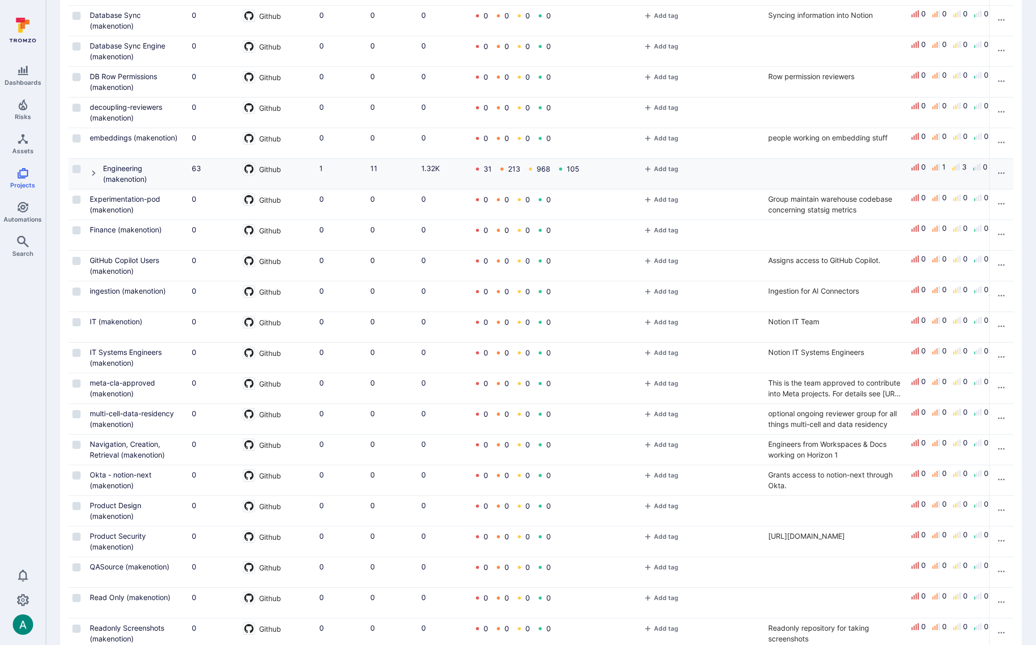
click at [92, 173] on icon "Cell for Project" at bounding box center [94, 173] width 8 height 8
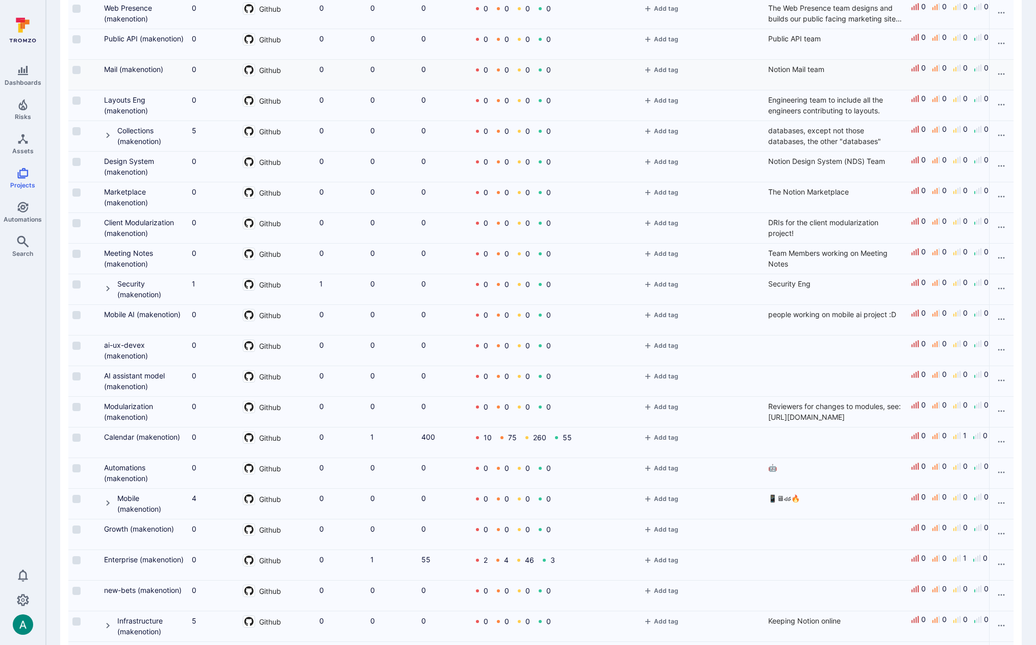
scroll to position [1286, 0]
click at [104, 283] on icon "Cell for Project" at bounding box center [108, 286] width 8 height 8
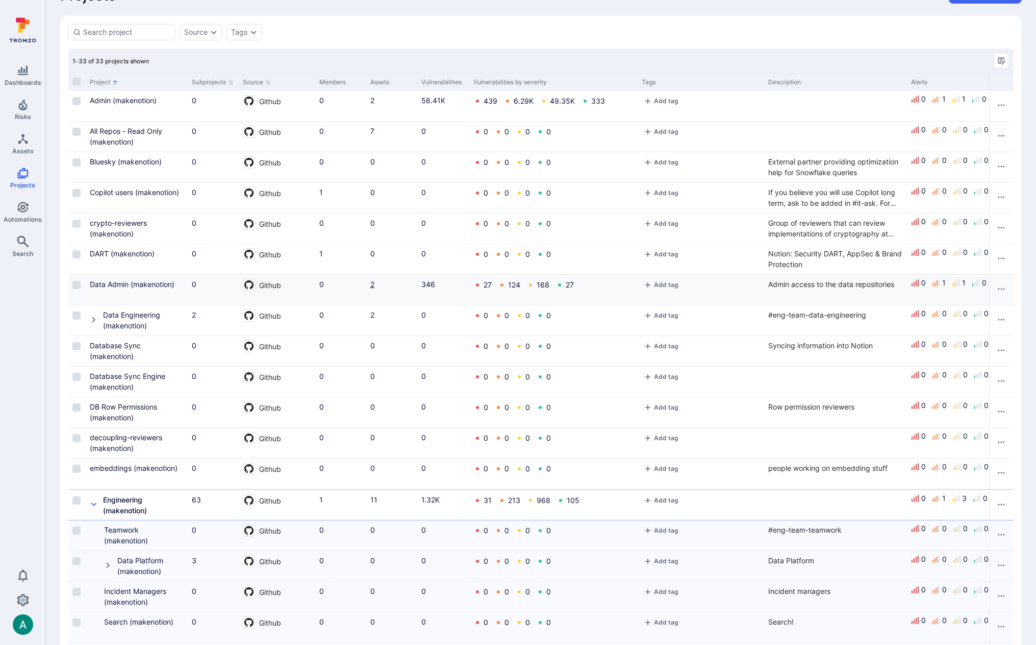
scroll to position [24, 0]
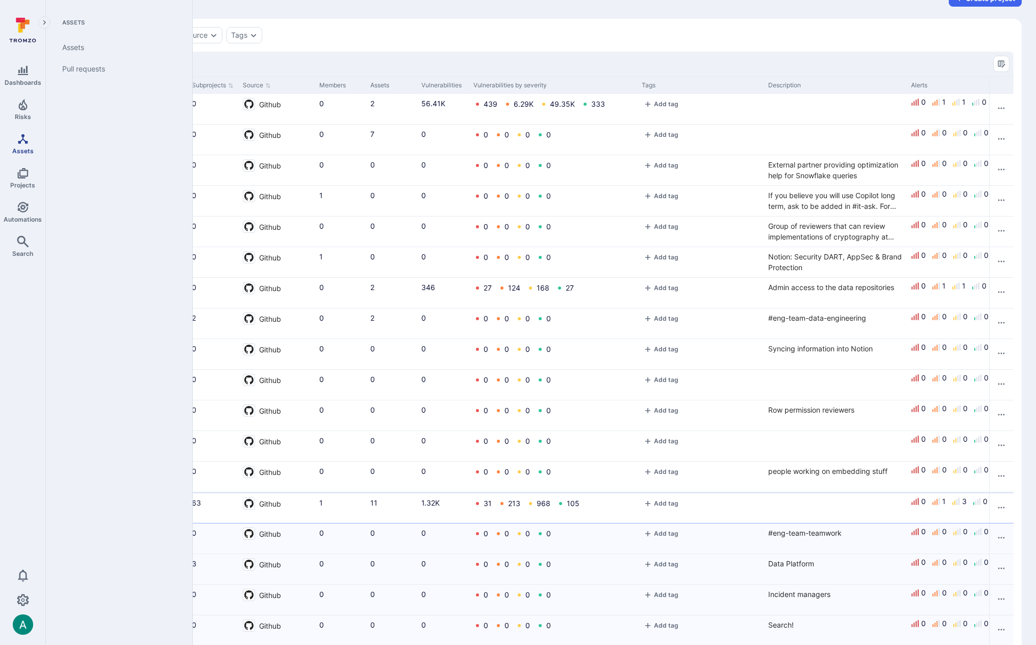
click at [21, 143] on icon "Assets" at bounding box center [23, 139] width 12 height 12
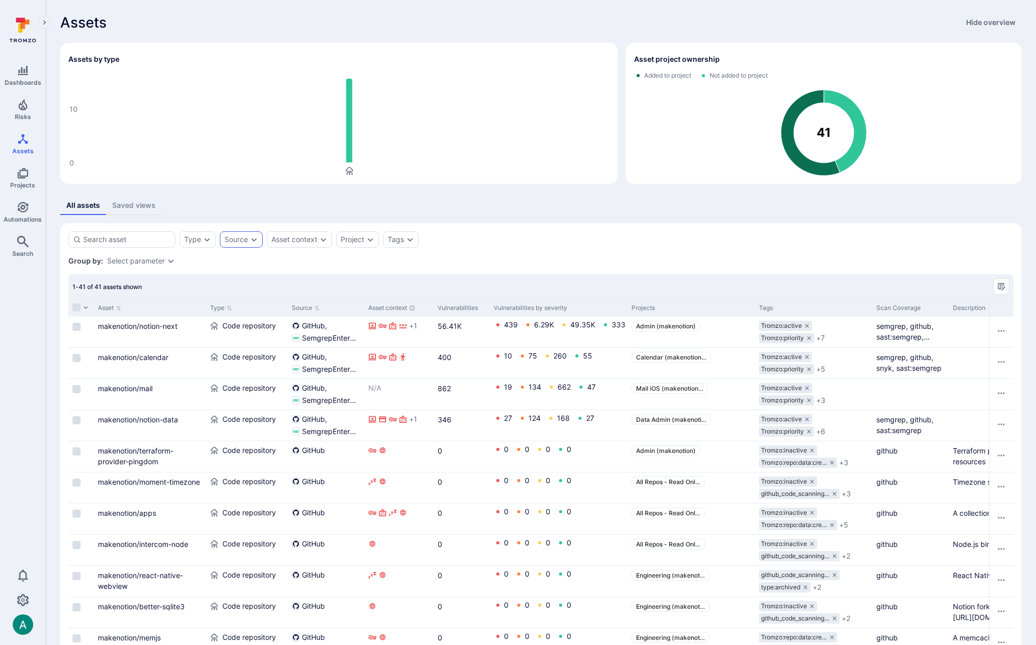
click at [242, 241] on div "Source" at bounding box center [236, 239] width 23 height 8
click at [231, 236] on div "Source" at bounding box center [236, 239] width 23 height 8
click at [247, 301] on li "GitHub" at bounding box center [302, 300] width 150 height 12
click at [356, 338] on button "Apply" at bounding box center [340, 335] width 73 height 16
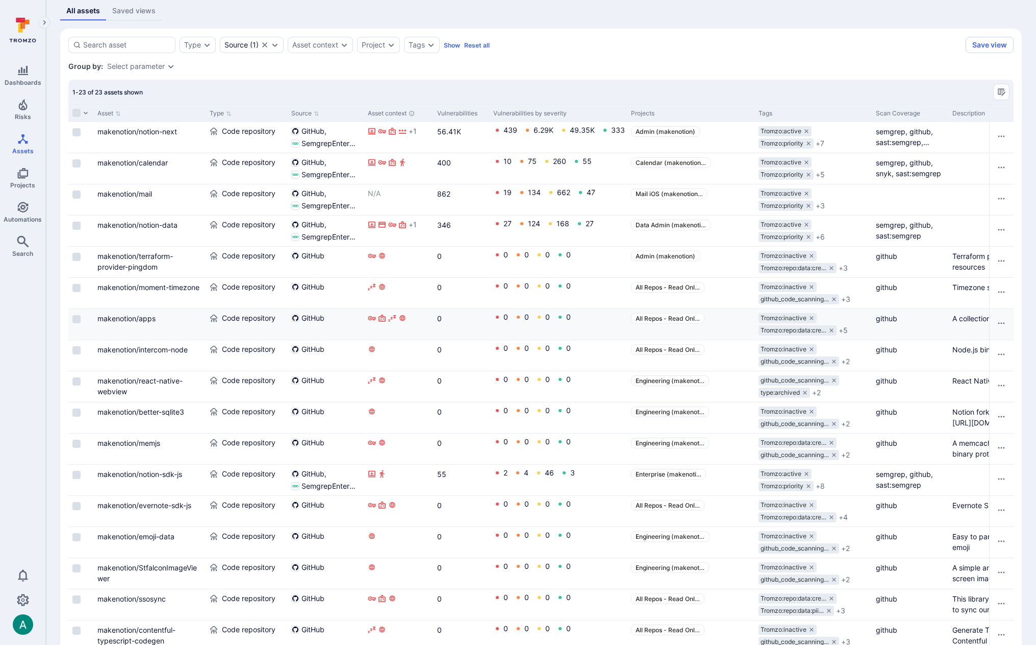
scroll to position [0, 2]
click at [156, 130] on link "makenotion/notion-next" at bounding box center [136, 131] width 80 height 9
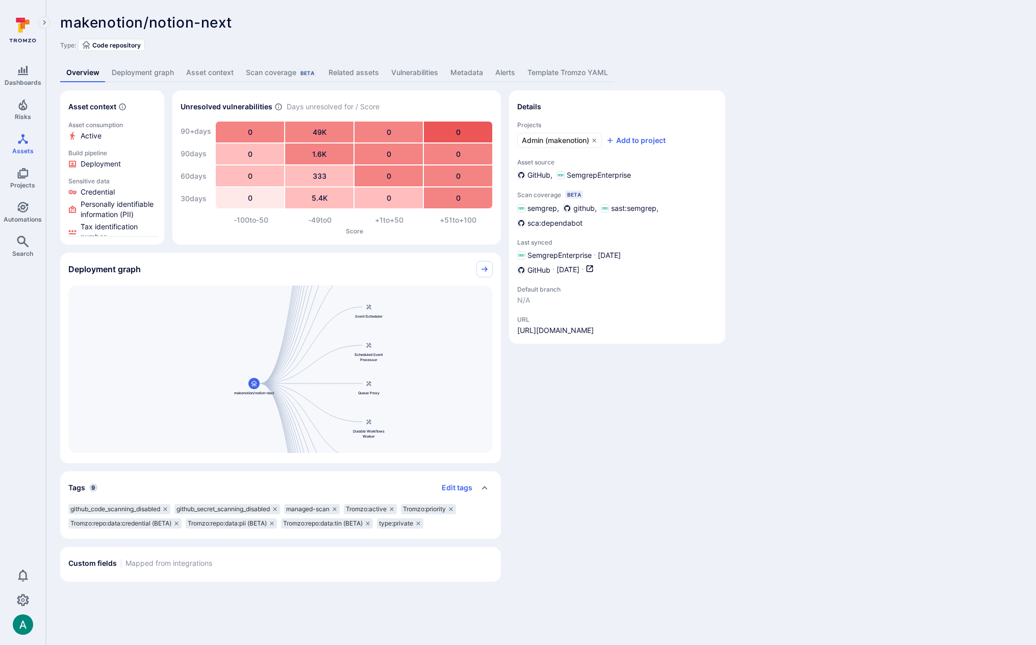
drag, startPoint x: 224, startPoint y: 320, endPoint x: 197, endPoint y: 340, distance: 33.2
click at [197, 340] on div "Main Server makenotion/notion-next Public API Server Message Processor Front We…" at bounding box center [280, 368] width 425 height 167
click at [585, 65] on link "Template Tromzo YAML" at bounding box center [568, 72] width 93 height 19
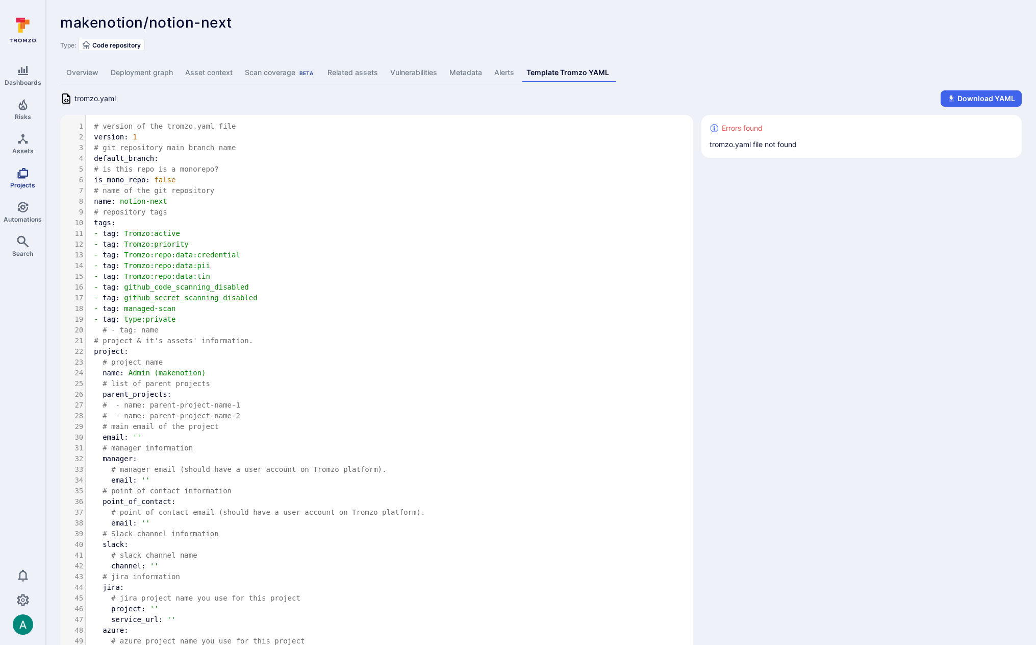
click at [30, 179] on link "Projects" at bounding box center [22, 178] width 45 height 30
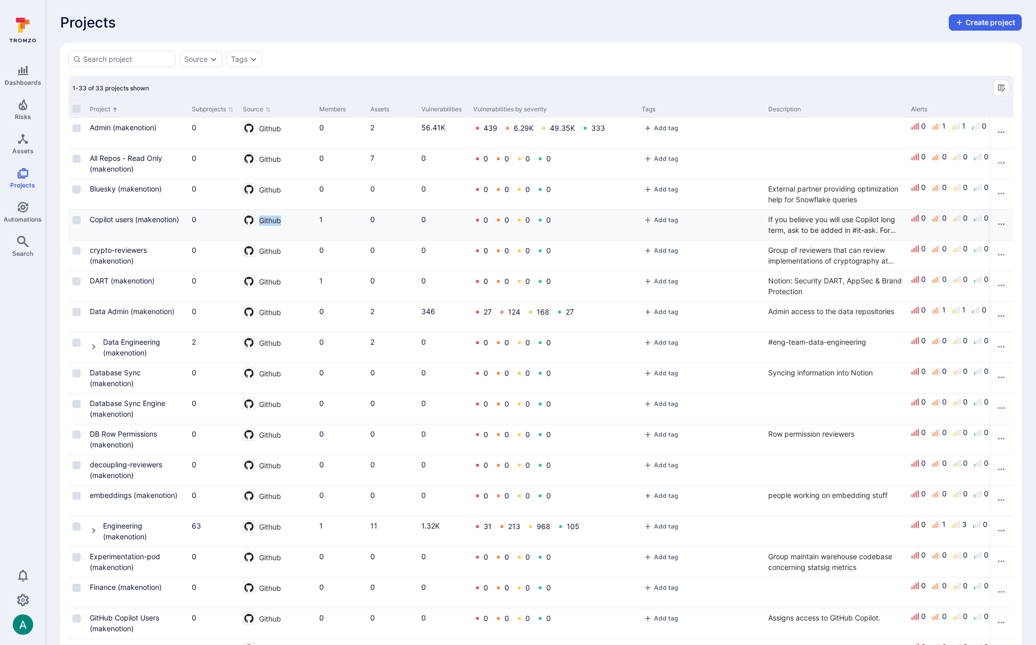
drag, startPoint x: 281, startPoint y: 220, endPoint x: 254, endPoint y: 221, distance: 27.6
click at [254, 221] on div "Github" at bounding box center [277, 220] width 68 height 12
click at [269, 219] on span "Github" at bounding box center [270, 220] width 22 height 12
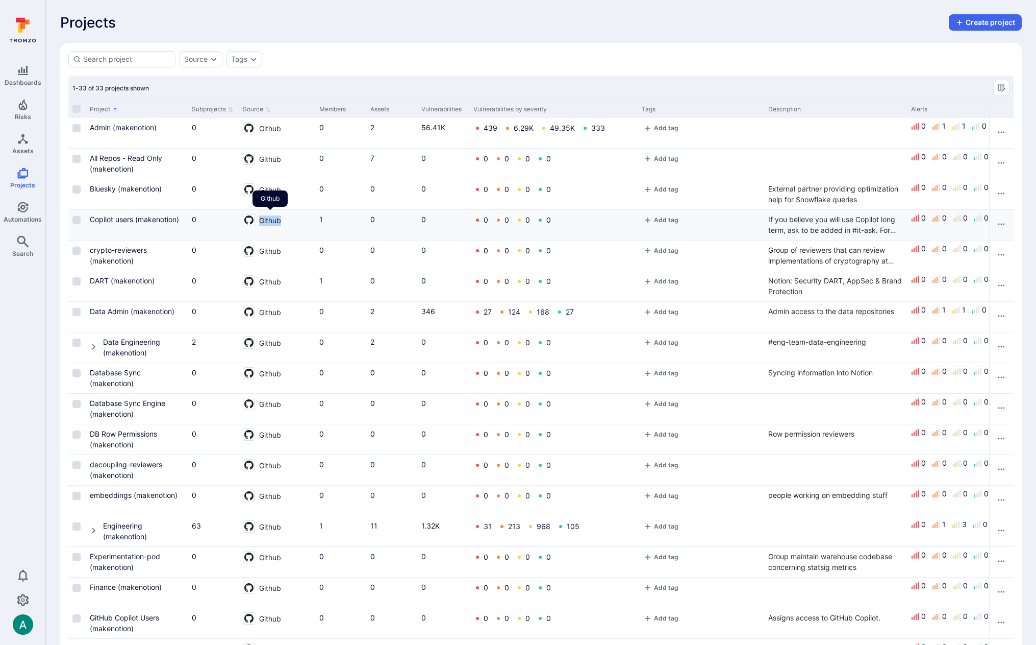
click at [269, 219] on span "Github" at bounding box center [270, 220] width 22 height 12
click at [464, 28] on div "Projects Create project" at bounding box center [541, 22] width 962 height 16
click at [96, 530] on icon "Cell for Project" at bounding box center [94, 530] width 8 height 8
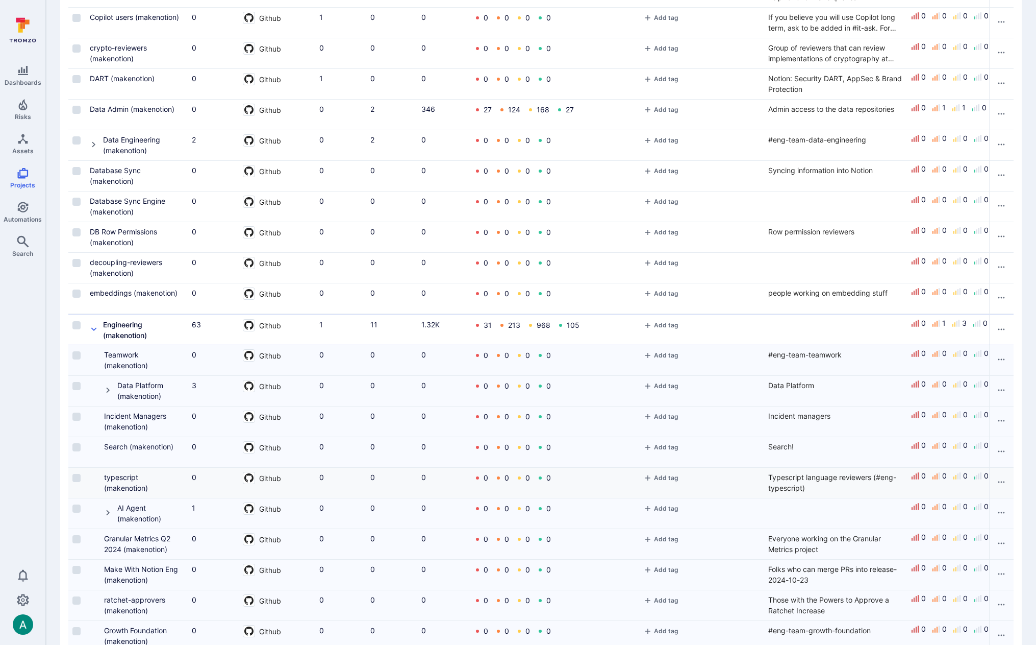
scroll to position [204, 0]
click at [108, 388] on icon "Cell for Project" at bounding box center [108, 388] width 8 height 8
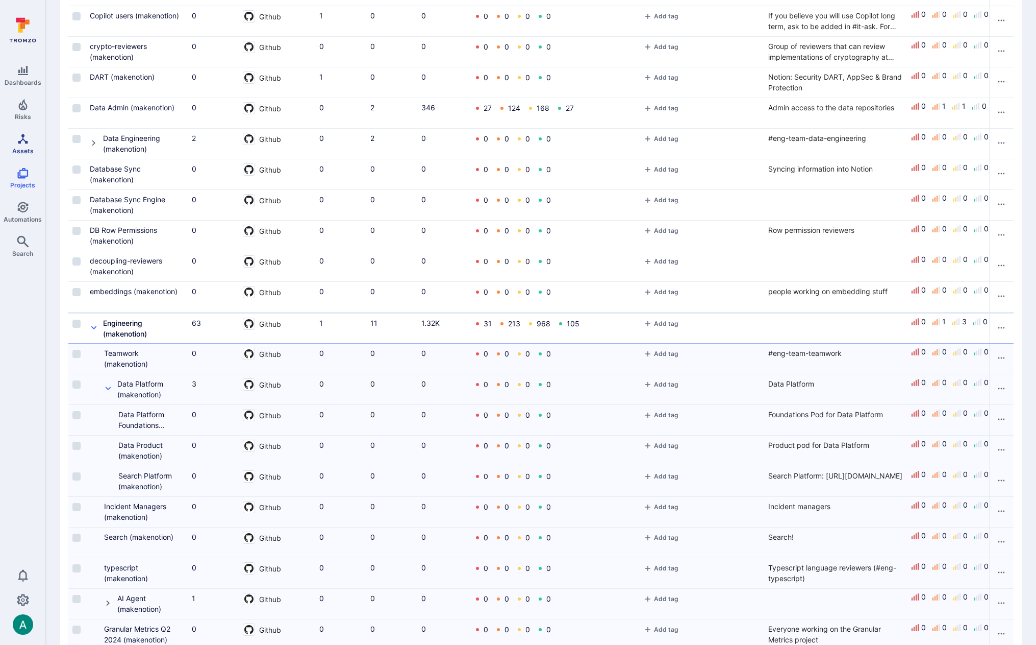
click at [19, 145] on link "Assets" at bounding box center [22, 144] width 45 height 30
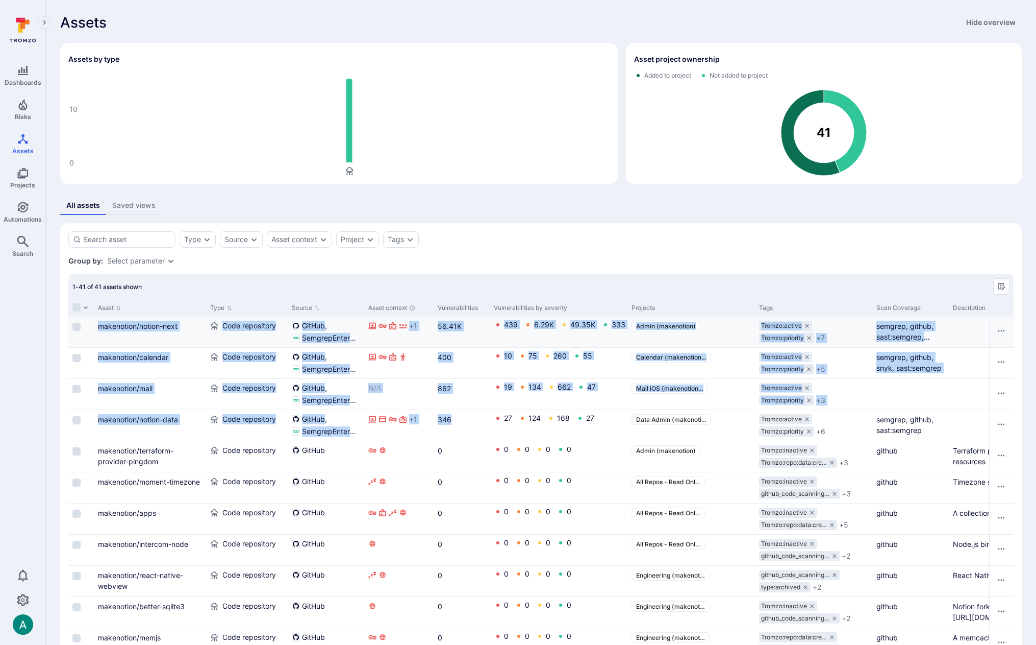
drag, startPoint x: 465, startPoint y: 422, endPoint x: 73, endPoint y: 320, distance: 405.3
click at [471, 425] on div "346" at bounding box center [462, 425] width 56 height 31
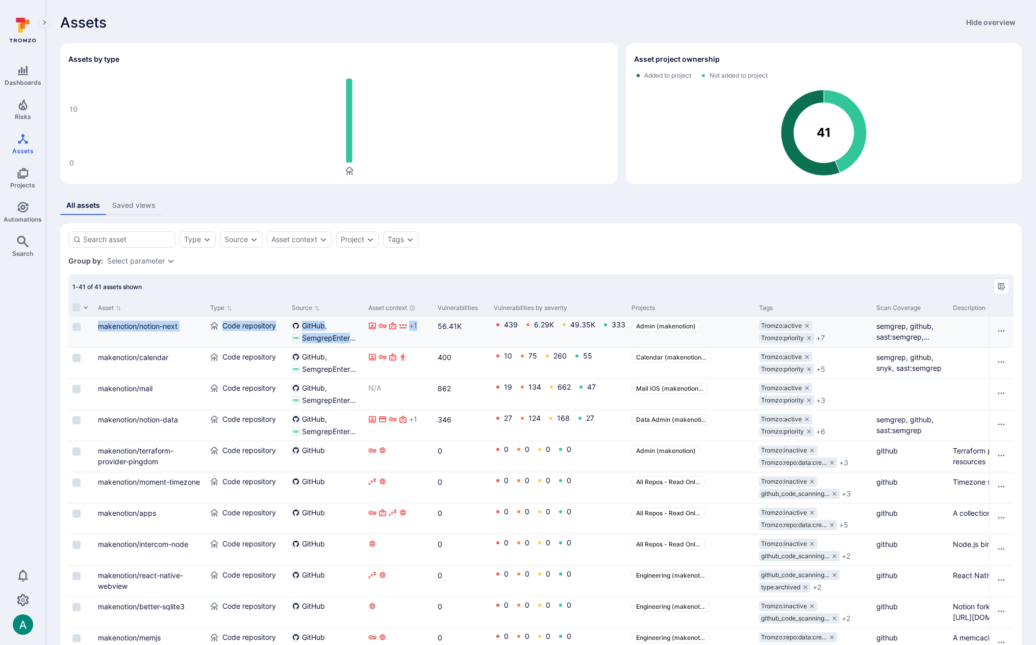
drag, startPoint x: 473, startPoint y: 320, endPoint x: 90, endPoint y: 324, distance: 382.3
click at [90, 324] on div "makenotion/notion-next Code repository GitHub SemgrepEnterprise + 1 56.41K 439 …" at bounding box center [661, 331] width 1186 height 31
click at [478, 327] on div "56.41K" at bounding box center [462, 325] width 48 height 11
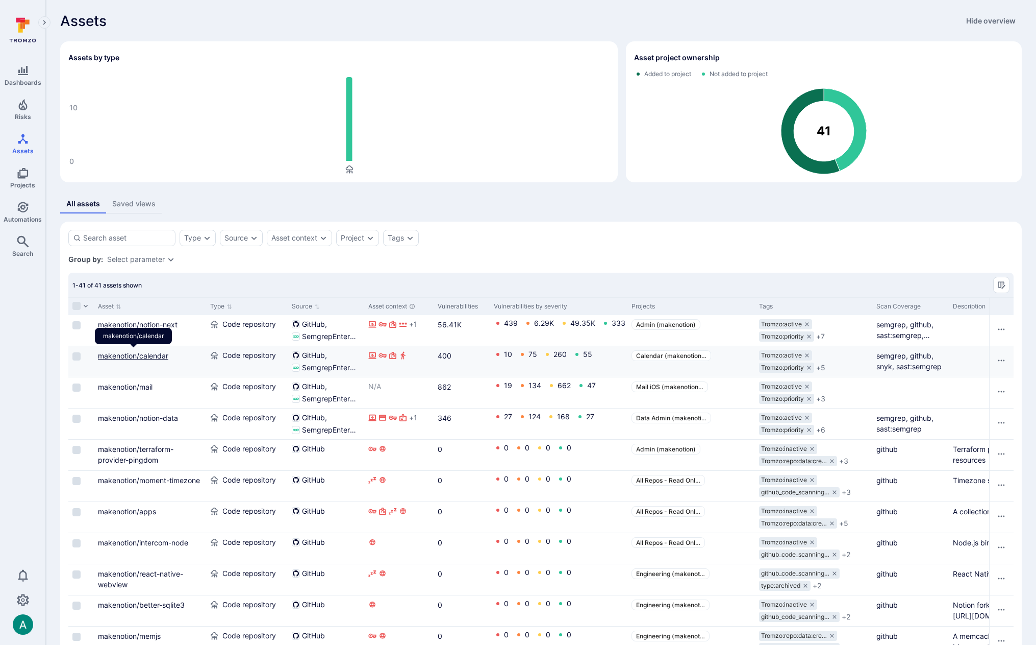
scroll to position [2, 0]
drag, startPoint x: 180, startPoint y: 356, endPoint x: 91, endPoint y: 357, distance: 89.3
click at [91, 357] on div "makenotion/calendar Code repository GitHub SemgrepEnterprise 400 10 75 260 55 C…" at bounding box center [661, 360] width 1186 height 31
drag, startPoint x: 185, startPoint y: 389, endPoint x: 175, endPoint y: 387, distance: 10.3
click at [168, 388] on div "makenotion/mail" at bounding box center [150, 386] width 104 height 11
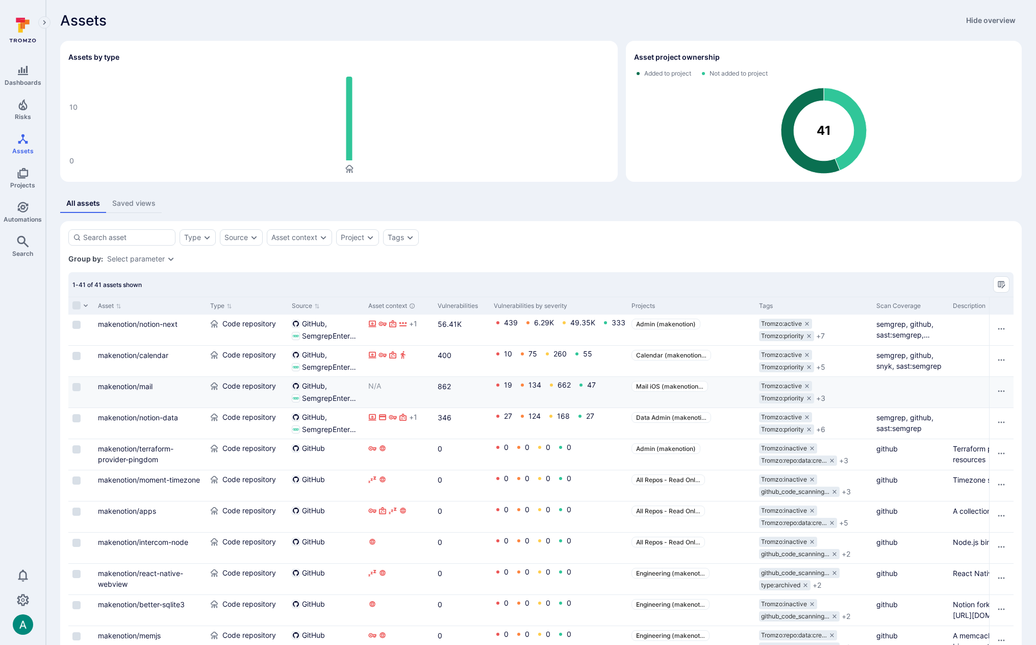
click at [175, 387] on div "makenotion/mail" at bounding box center [150, 386] width 104 height 11
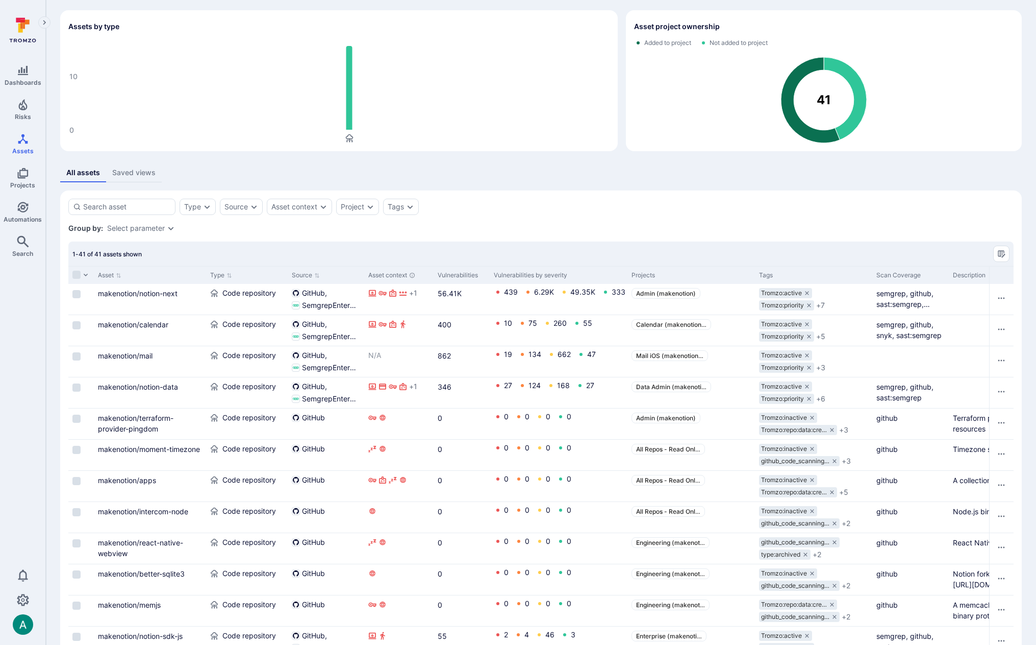
scroll to position [36, 0]
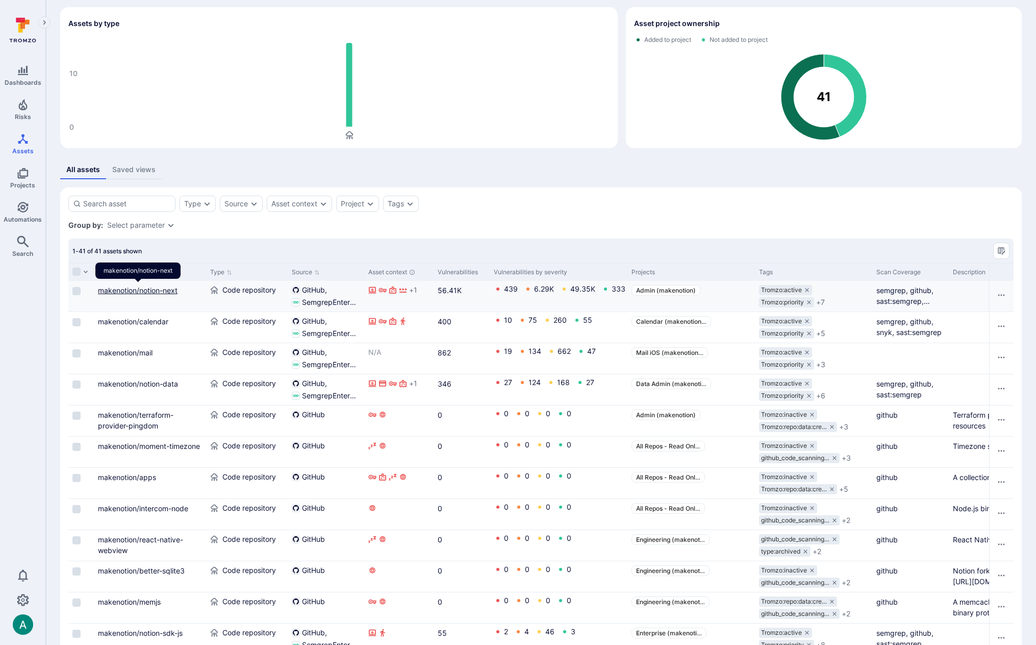
click at [166, 290] on link "makenotion/notion-next" at bounding box center [138, 290] width 80 height 9
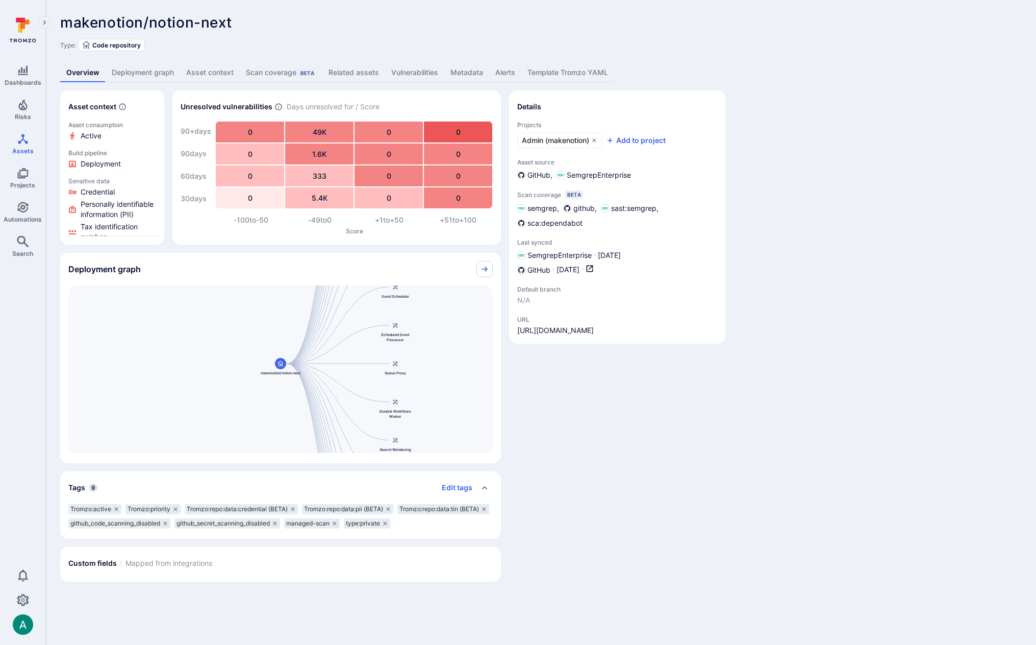
click at [595, 75] on link "Template Tromzo YAML" at bounding box center [568, 72] width 93 height 19
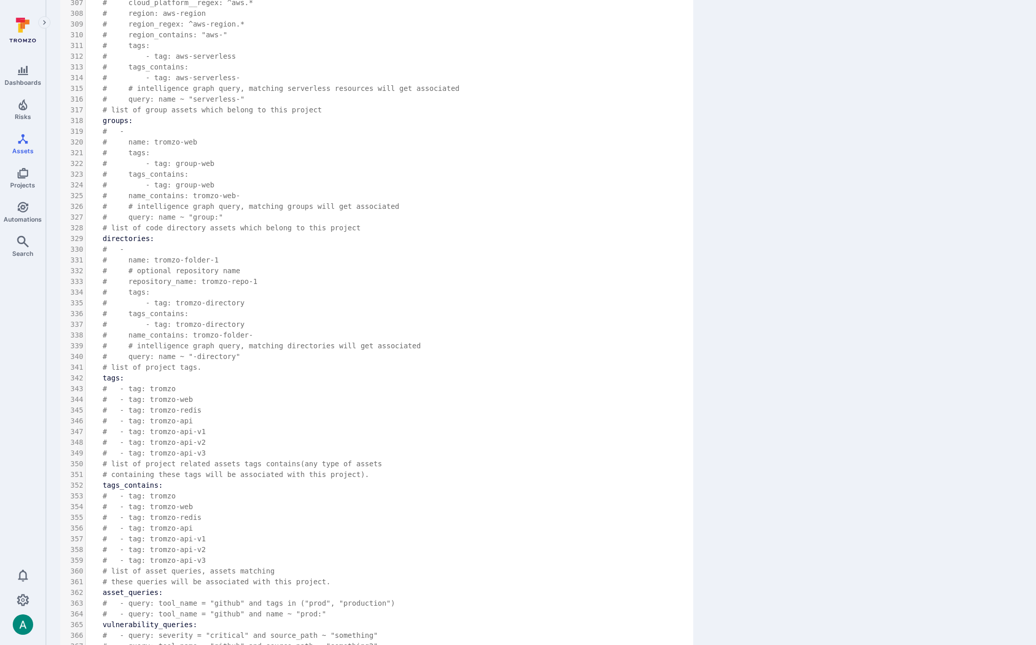
scroll to position [3430, 0]
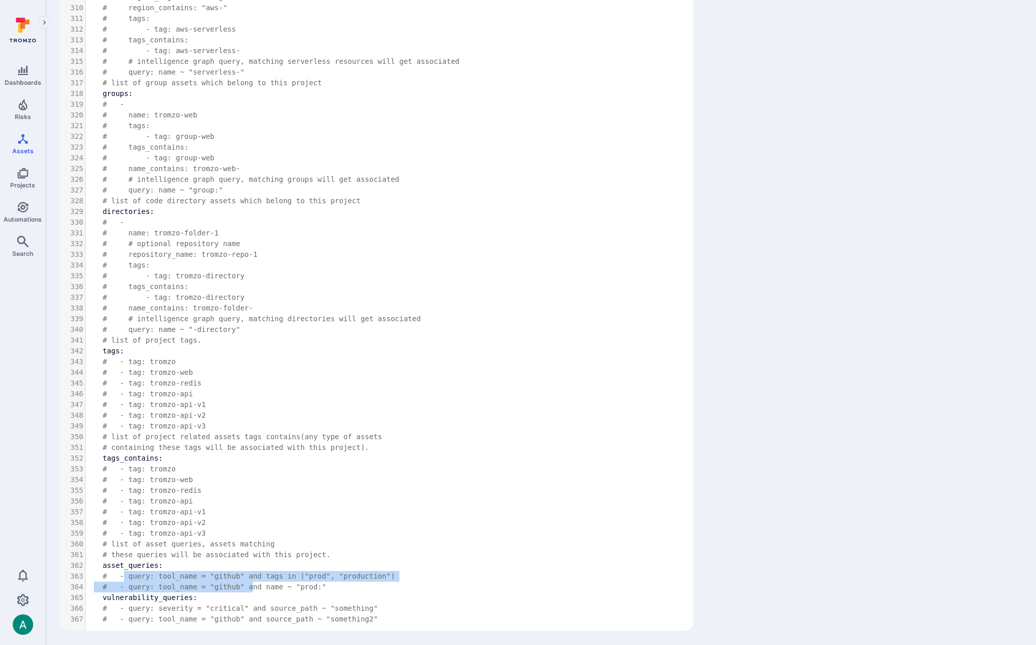
drag, startPoint x: 126, startPoint y: 579, endPoint x: 254, endPoint y: 581, distance: 128.6
drag, startPoint x: 309, startPoint y: 586, endPoint x: 129, endPoint y: 565, distance: 181.4
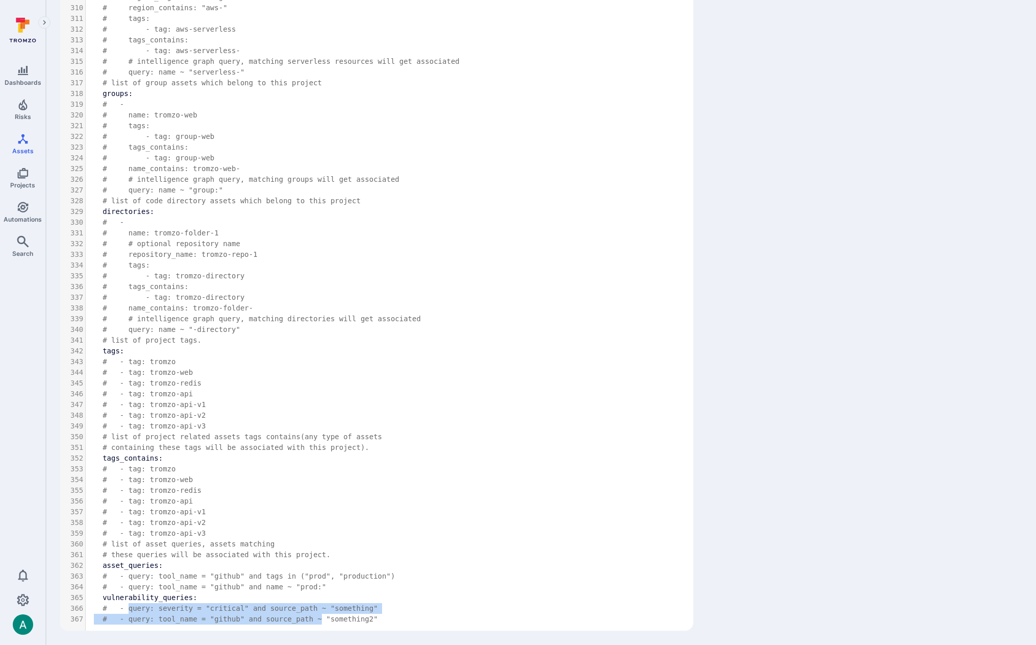
drag, startPoint x: 129, startPoint y: 605, endPoint x: 322, endPoint y: 616, distance: 193.2
click at [356, 619] on span "# - query: tool_name = "github" and source_path ~ "something2"" at bounding box center [240, 618] width 275 height 8
drag, startPoint x: 389, startPoint y: 619, endPoint x: 168, endPoint y: 607, distance: 220.8
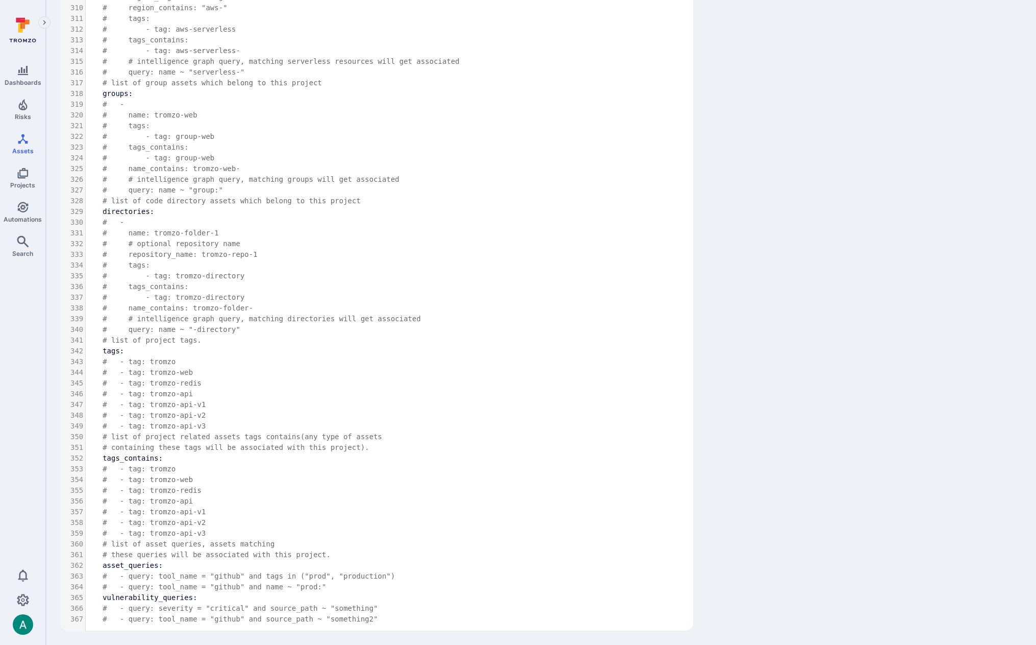
click at [157, 605] on span "# - query: severity = "critical" and source_path ~ "something"" at bounding box center [240, 608] width 275 height 8
drag, startPoint x: 107, startPoint y: 598, endPoint x: 178, endPoint y: 599, distance: 71.5
click at [177, 599] on span "vulnerability_queries:" at bounding box center [150, 597] width 94 height 8
click at [171, 609] on span "# - query: severity = "critical" and source_path ~ "something"" at bounding box center [240, 608] width 275 height 8
drag, startPoint x: 190, startPoint y: 609, endPoint x: 228, endPoint y: 610, distance: 38.3
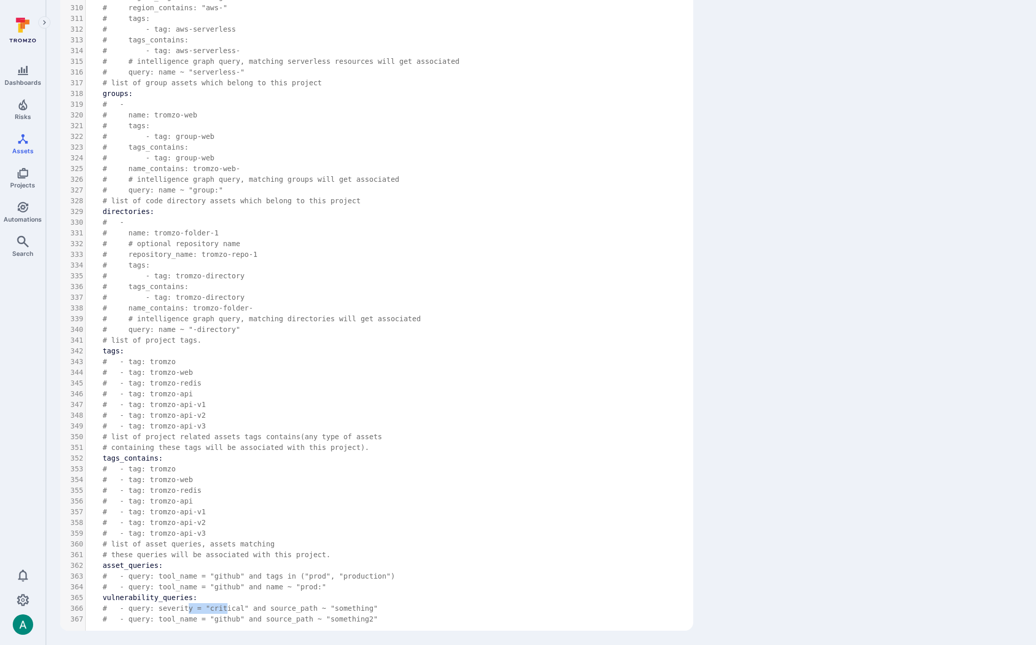
click at [228, 610] on span "# - query: severity = "critical" and source_path ~ "something"" at bounding box center [240, 608] width 275 height 8
click at [250, 610] on span "# - query: severity = "critical" and source_path ~ "something"" at bounding box center [240, 608] width 275 height 8
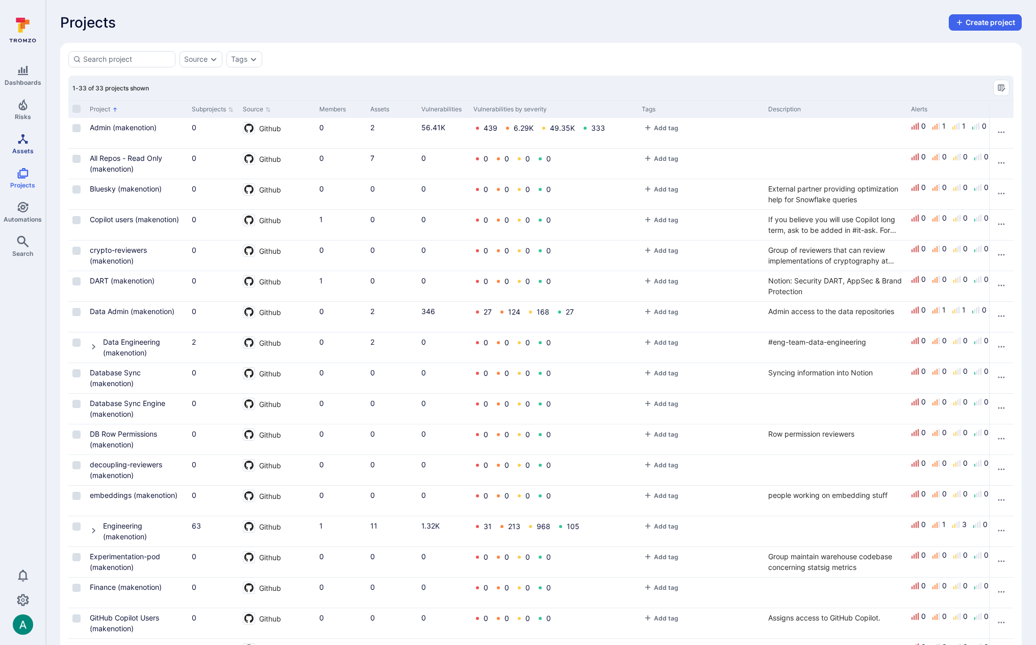
click at [23, 140] on icon "Assets" at bounding box center [23, 139] width 12 height 12
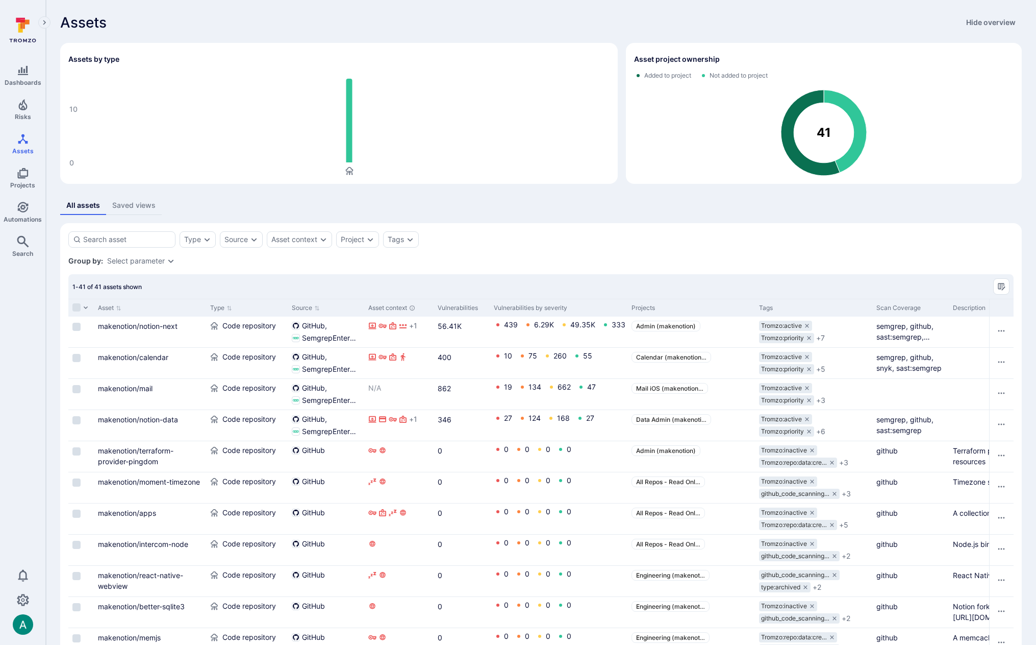
click at [560, 213] on div "All assets Saved views" at bounding box center [541, 205] width 962 height 19
click at [201, 237] on div "Type" at bounding box center [198, 239] width 36 height 16
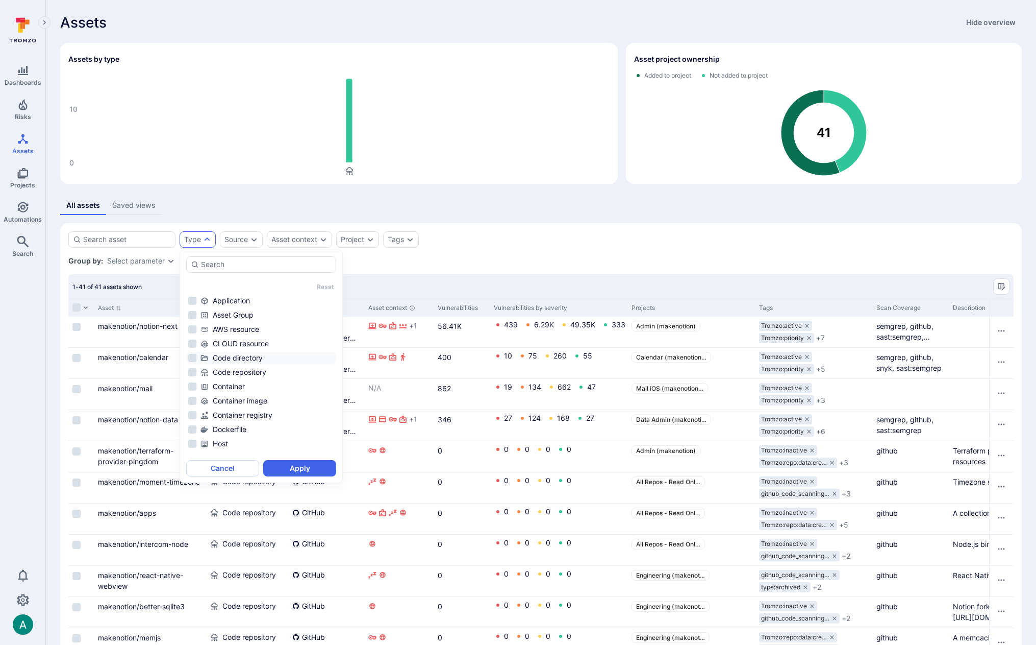
click at [241, 360] on div "Code directory" at bounding box center [268, 358] width 134 height 10
click at [325, 467] on button "Apply" at bounding box center [299, 468] width 73 height 16
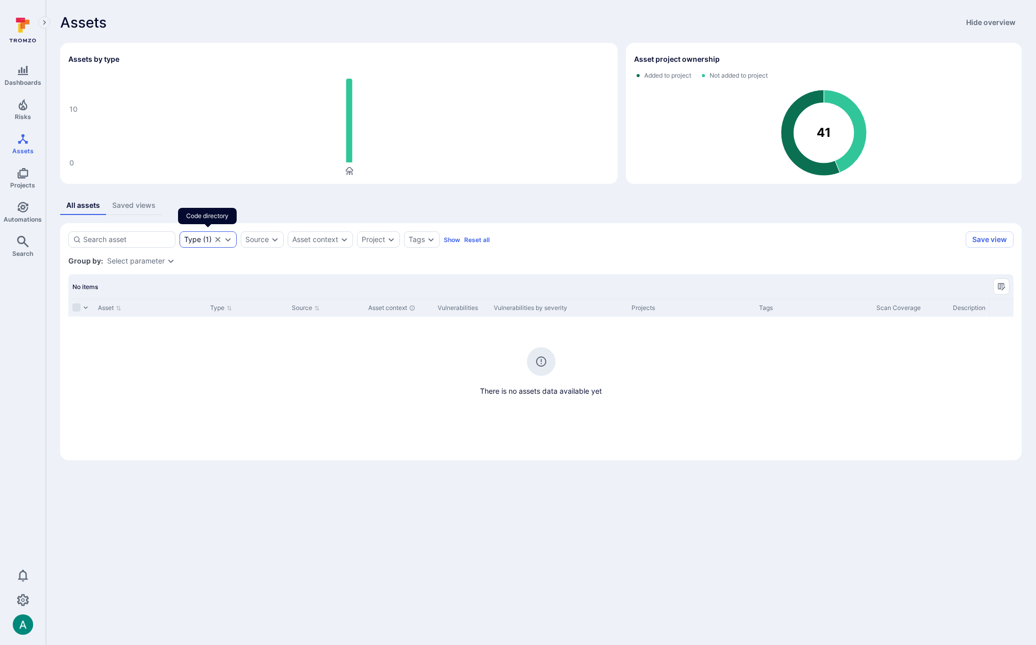
click at [216, 238] on icon "Clear selection" at bounding box center [217, 239] width 5 height 5
click at [212, 238] on div "Type" at bounding box center [198, 239] width 36 height 16
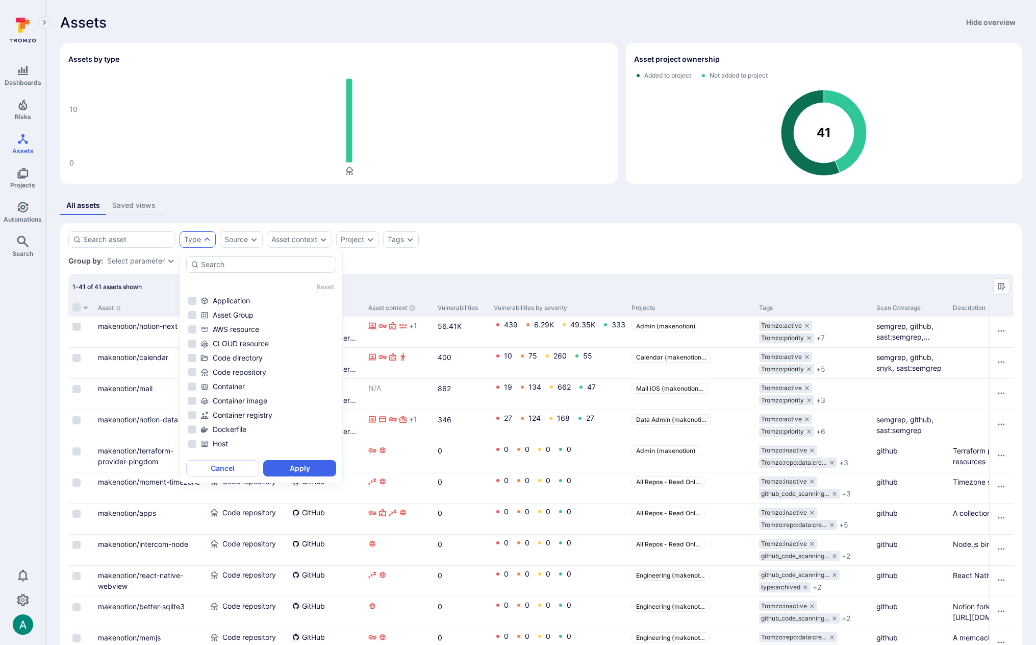
click at [157, 303] on div "Asset" at bounding box center [150, 308] width 112 height 18
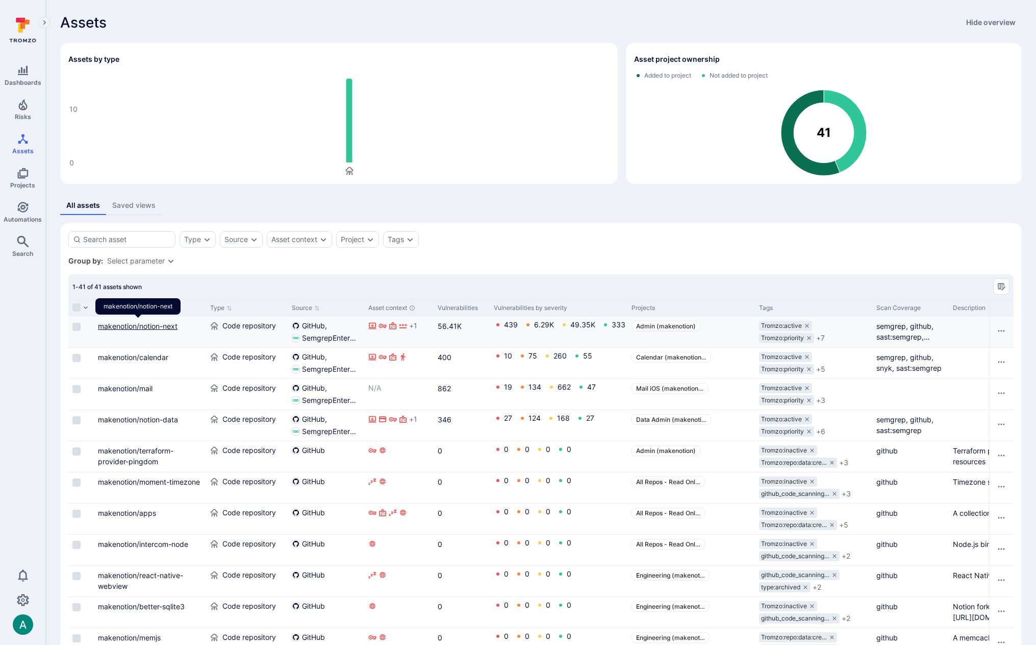
click at [152, 327] on link "makenotion/notion-next" at bounding box center [138, 326] width 80 height 9
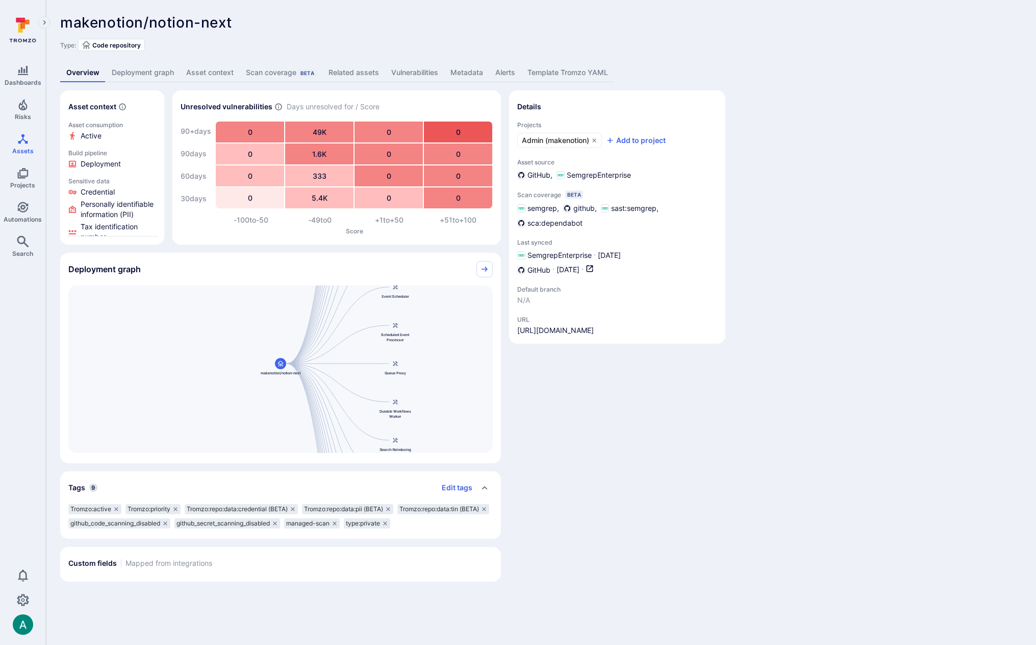
click at [359, 75] on link "Related assets" at bounding box center [354, 72] width 63 height 19
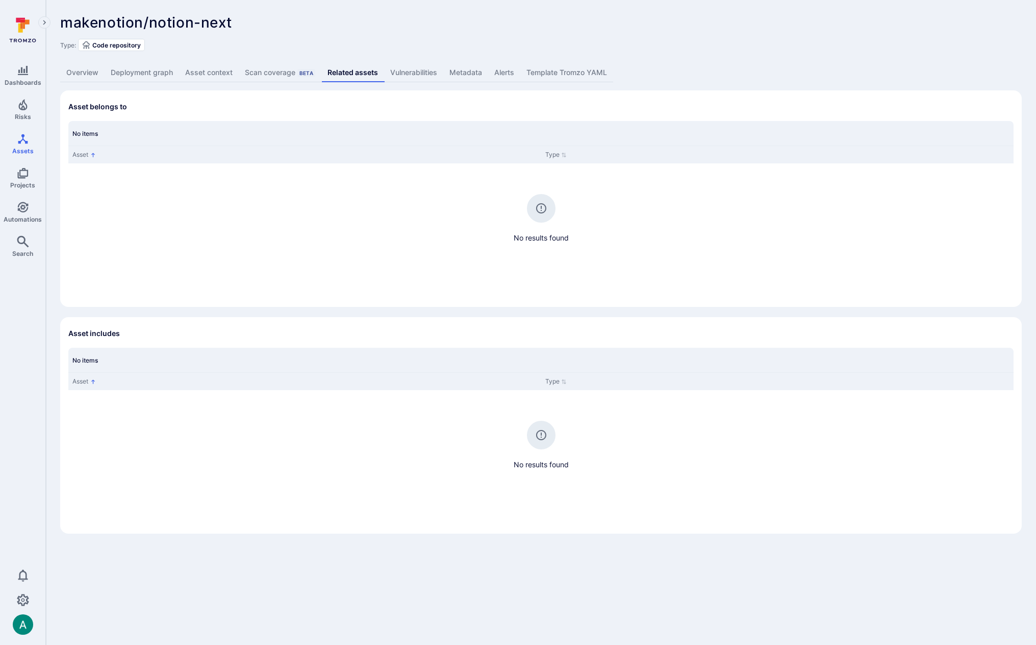
click at [82, 77] on link "Overview" at bounding box center [82, 72] width 44 height 19
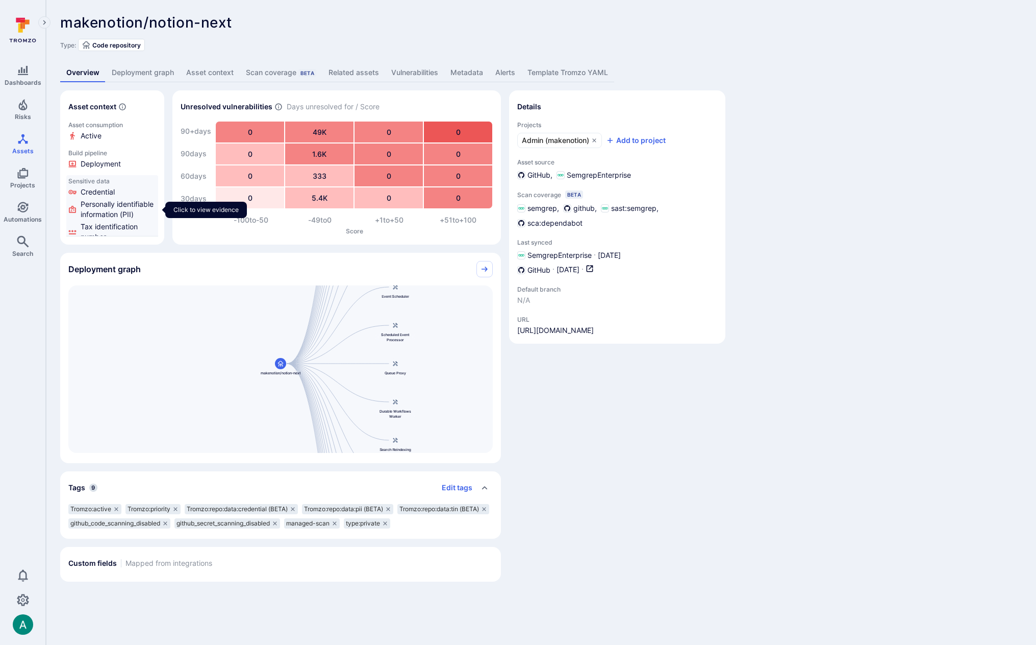
scroll to position [8, 0]
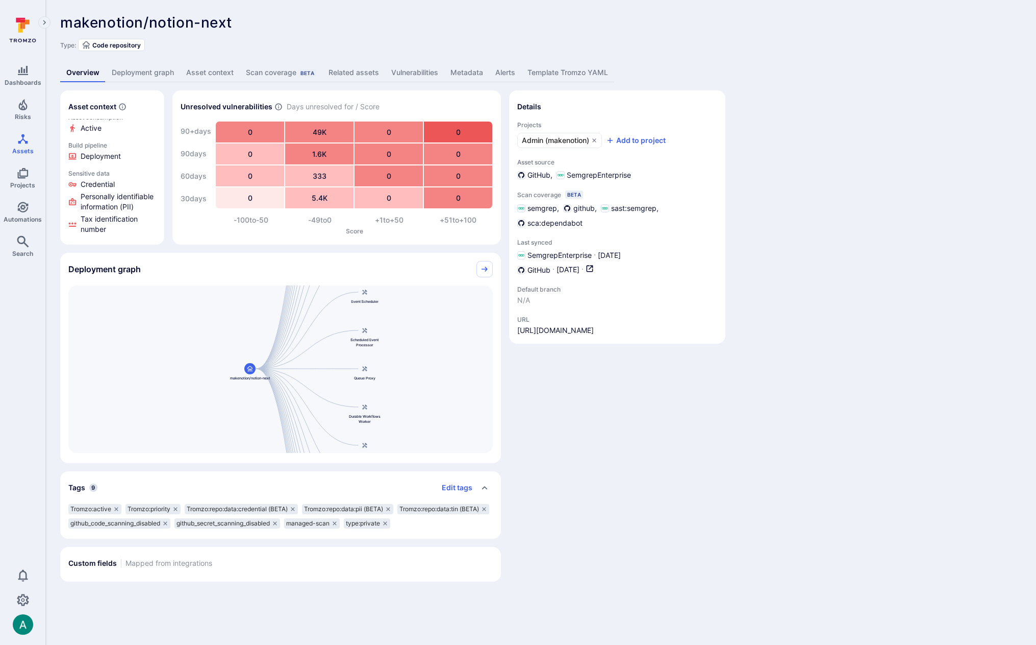
drag, startPoint x: 461, startPoint y: 396, endPoint x: 431, endPoint y: 401, distance: 31.0
click at [431, 401] on div "Main Server makenotion/notion-next Public API Server Message Processor Front We…" at bounding box center [280, 368] width 425 height 167
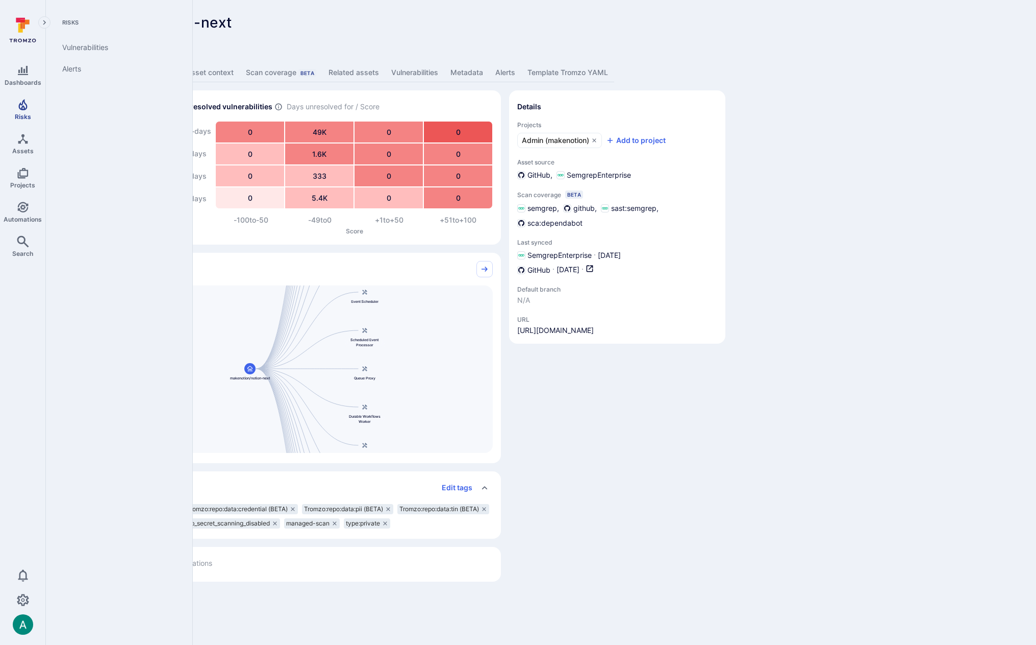
click at [19, 110] on icon "Risks" at bounding box center [23, 104] width 12 height 12
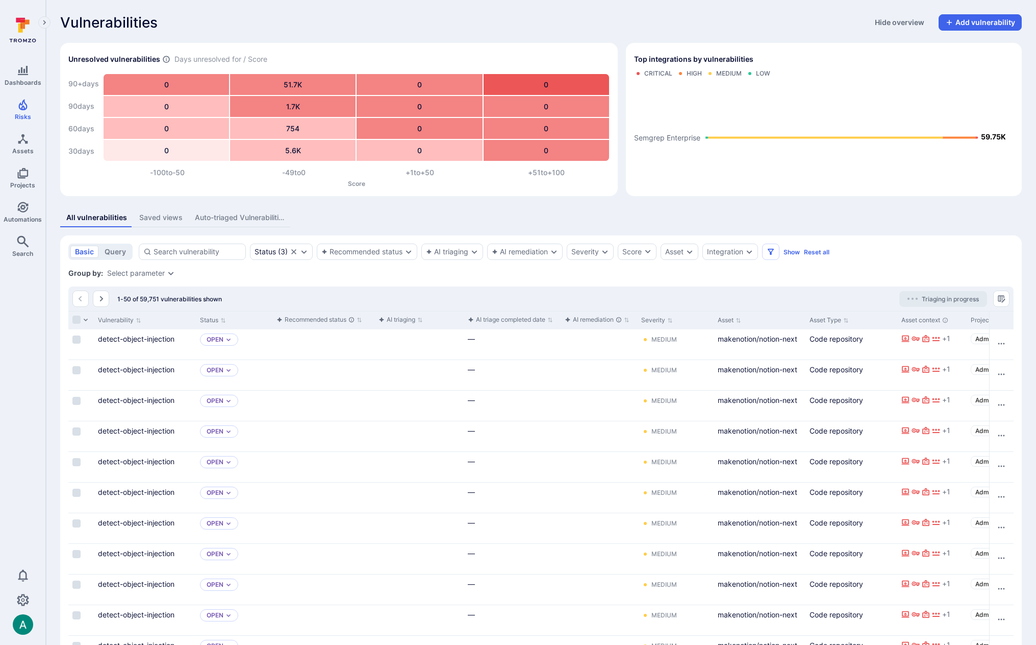
click at [510, 213] on div "All vulnerabilities Saved views Auto-triaged Vulnerabilities" at bounding box center [541, 217] width 962 height 19
click at [156, 221] on div "Saved views" at bounding box center [160, 217] width 43 height 10
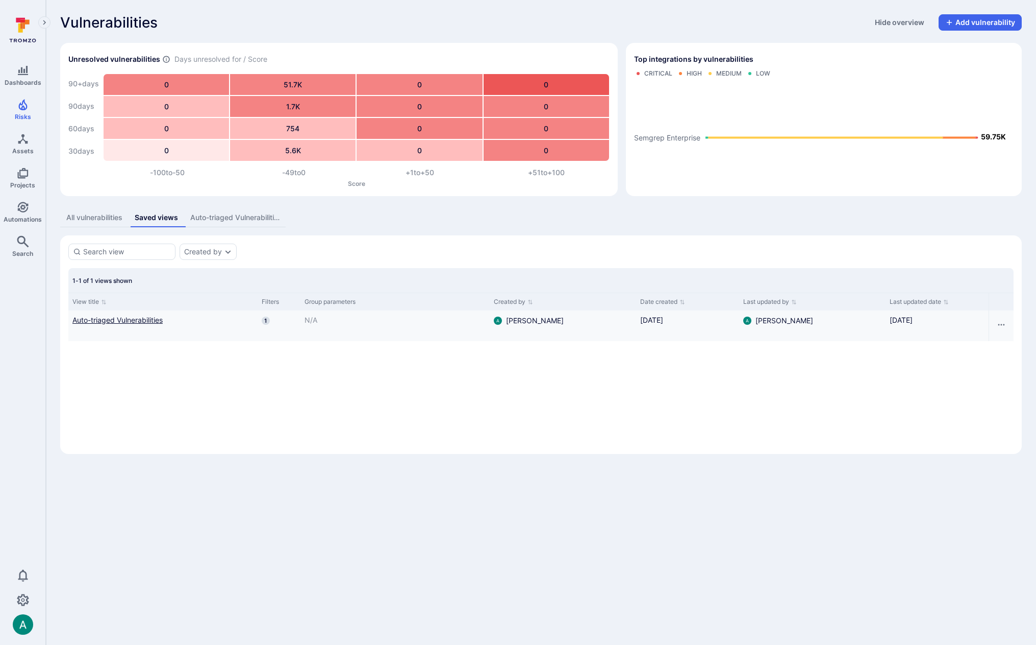
click at [143, 320] on link "Auto-triaged Vulnerabilities" at bounding box center [162, 319] width 181 height 11
click at [131, 318] on link "Auto-triaged Vulnerabilities" at bounding box center [162, 319] width 181 height 11
click at [793, 418] on div "View title Filters Group parameters Created by Date created Last updated by Las…" at bounding box center [541, 368] width 946 height 153
click at [126, 322] on link "Auto-triaged Vulnerabilities" at bounding box center [162, 319] width 181 height 11
click at [101, 211] on button "All vulnerabilities" at bounding box center [94, 217] width 68 height 19
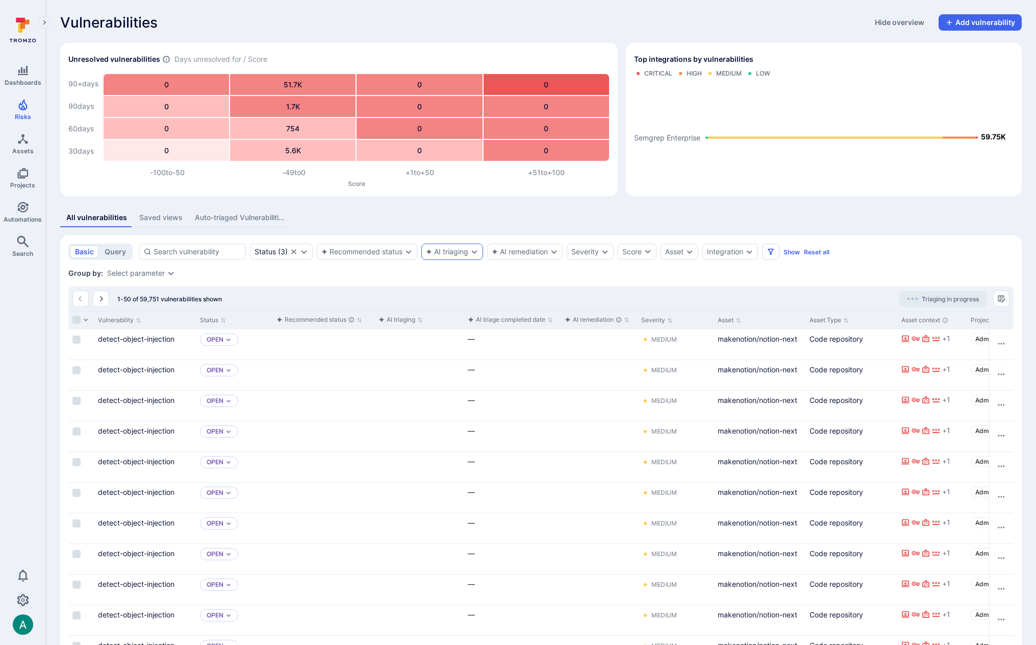
click at [446, 252] on div "AI triaging" at bounding box center [447, 252] width 42 height 8
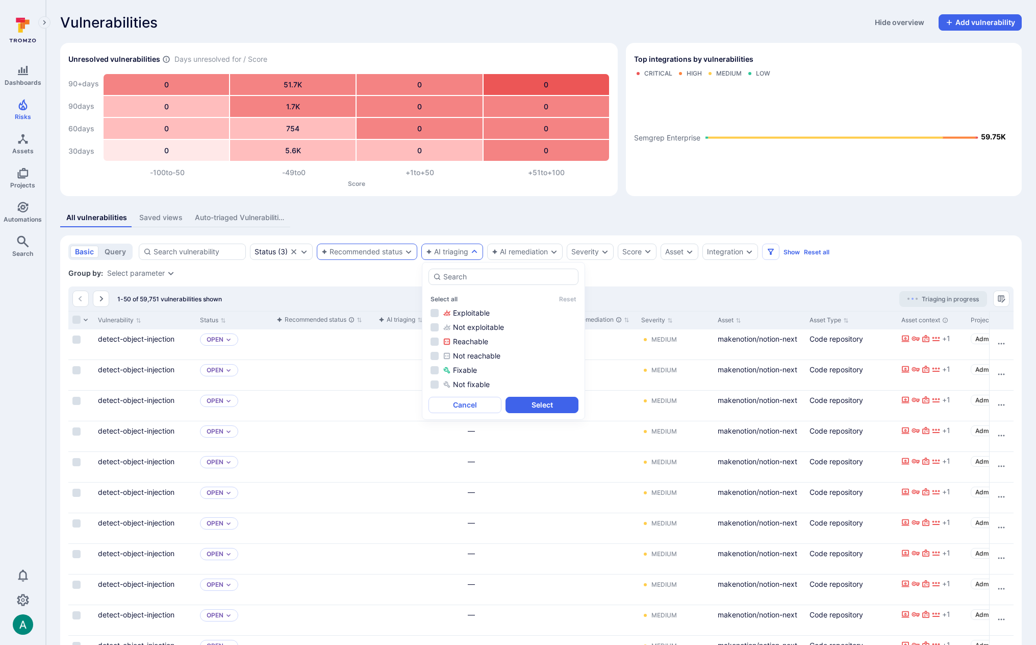
click at [361, 246] on div "Recommended status" at bounding box center [367, 251] width 101 height 16
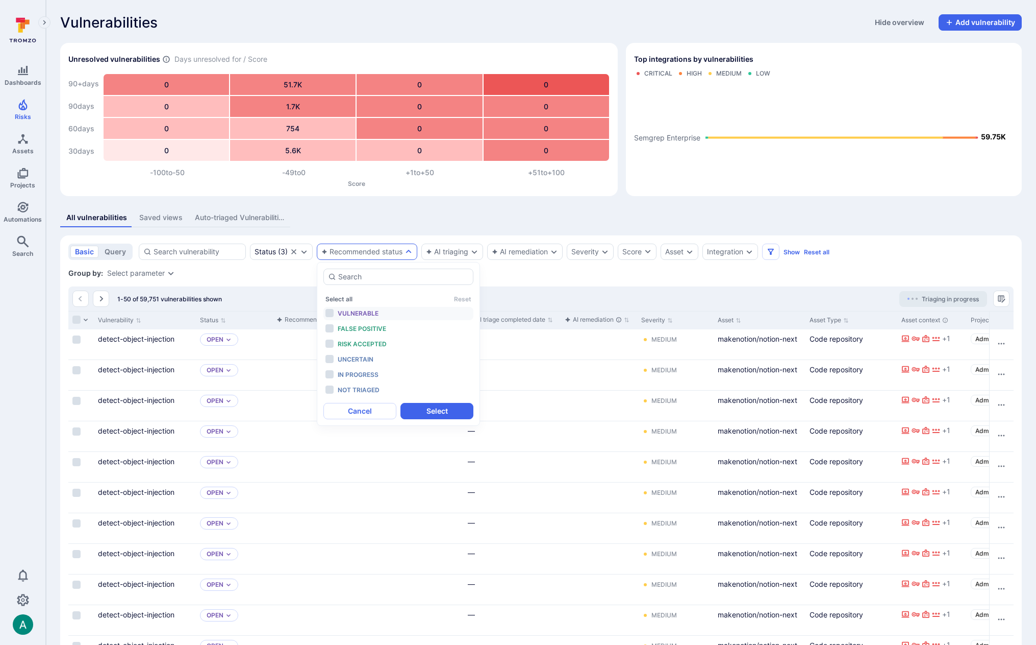
click at [380, 307] on li "Vulnerable" at bounding box center [399, 313] width 150 height 13
click at [379, 333] on div "False positive" at bounding box center [380, 328] width 84 height 11
click at [378, 342] on span "Risk accepted" at bounding box center [362, 344] width 49 height 8
drag, startPoint x: 373, startPoint y: 380, endPoint x: 394, endPoint y: 388, distance: 23.4
click at [373, 380] on li "In progress" at bounding box center [399, 374] width 150 height 13
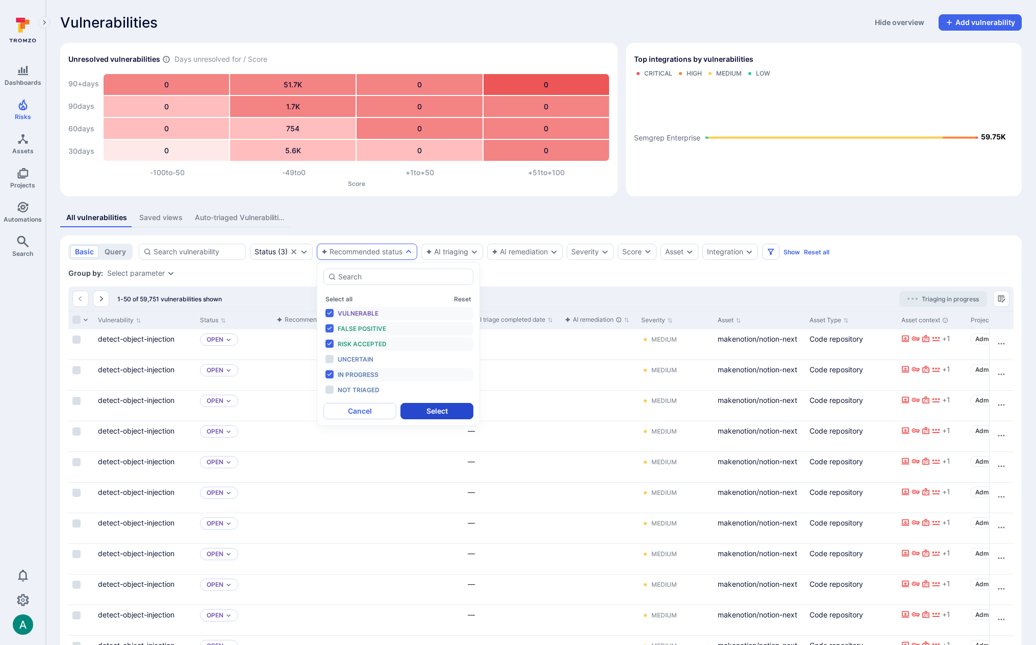
click at [434, 412] on button "Select" at bounding box center [437, 411] width 73 height 16
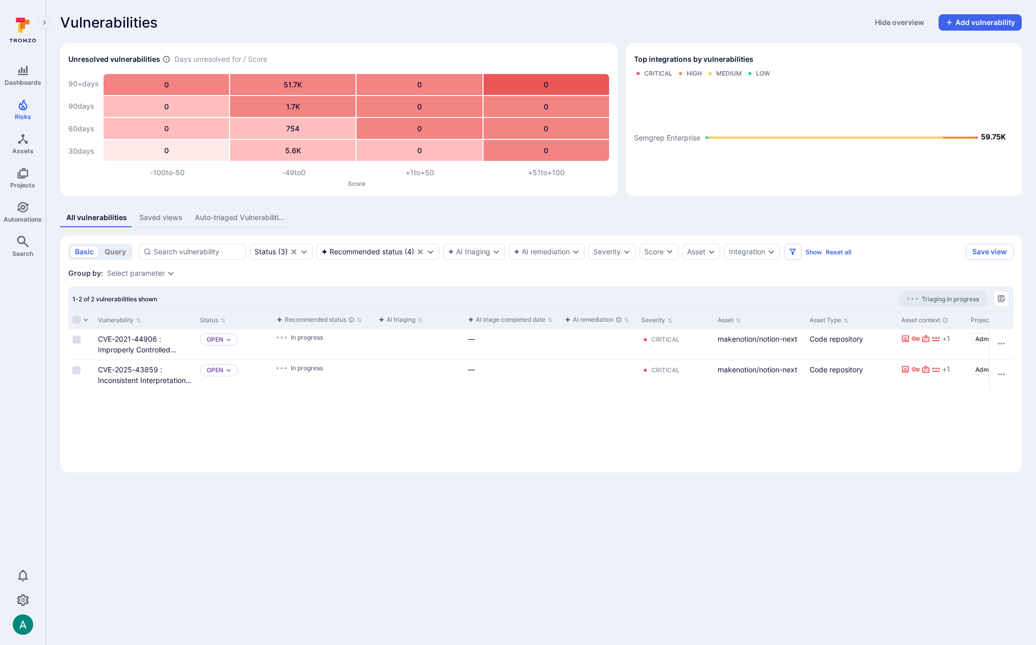
click at [389, 207] on div "Vulnerabilities Hide overview Add vulnerability Unresolved vulnerabilities Days…" at bounding box center [541, 243] width 991 height 486
click at [800, 24] on div "Vulnerabilities Hide overview Add vulnerability" at bounding box center [541, 22] width 962 height 16
click at [713, 40] on div "Top integrations by vulnerabilities Critical High Medium Low Semgrep Enterprise…" at bounding box center [820, 115] width 404 height 161
click at [208, 24] on div "Vulnerabilities Hide overview Add vulnerability" at bounding box center [541, 22] width 962 height 16
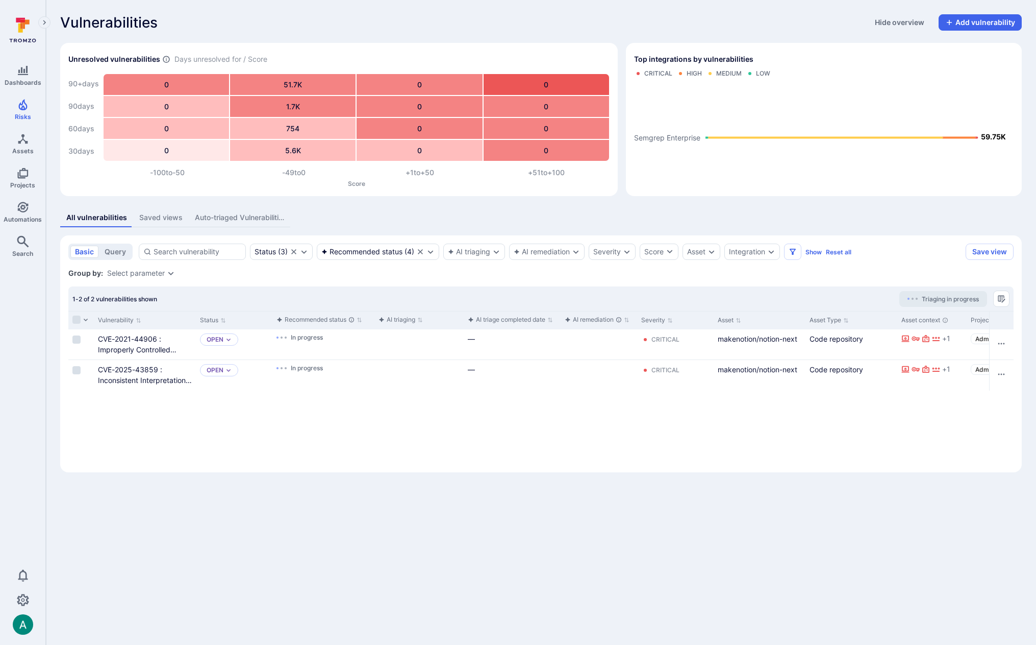
click at [734, 24] on div "Vulnerabilities Hide overview Add vulnerability" at bounding box center [541, 22] width 962 height 16
click at [699, 59] on span "Top integrations by vulnerabilities" at bounding box center [693, 59] width 119 height 10
click at [654, 29] on div "Vulnerabilities Hide overview Add vulnerability" at bounding box center [541, 22] width 962 height 16
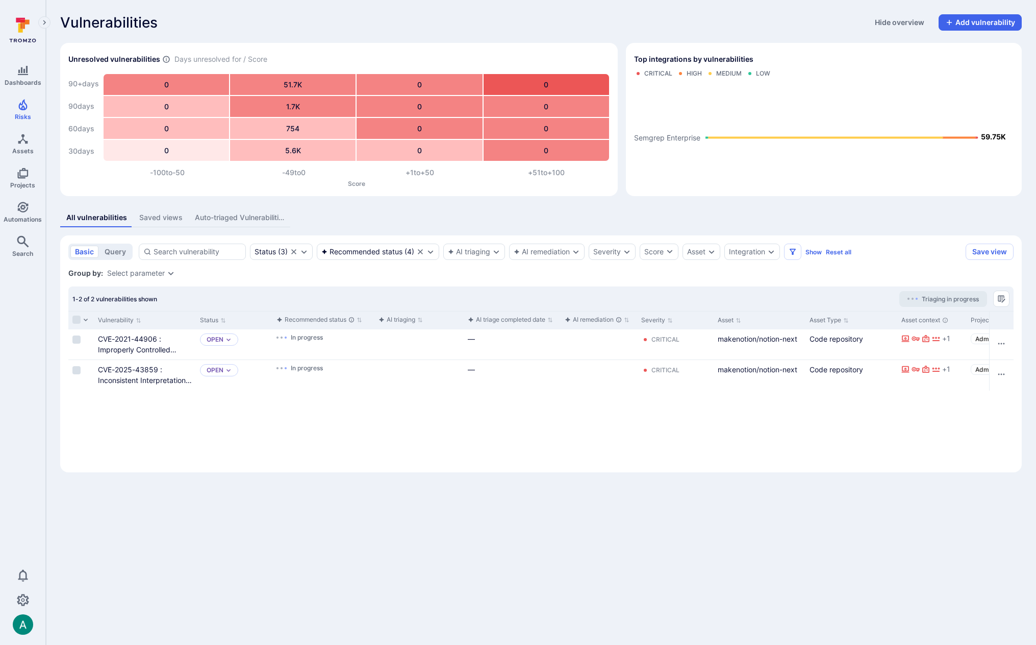
click at [654, 29] on div "Vulnerabilities Hide overview Add vulnerability" at bounding box center [541, 22] width 962 height 16
